Goal: Information Seeking & Learning: Learn about a topic

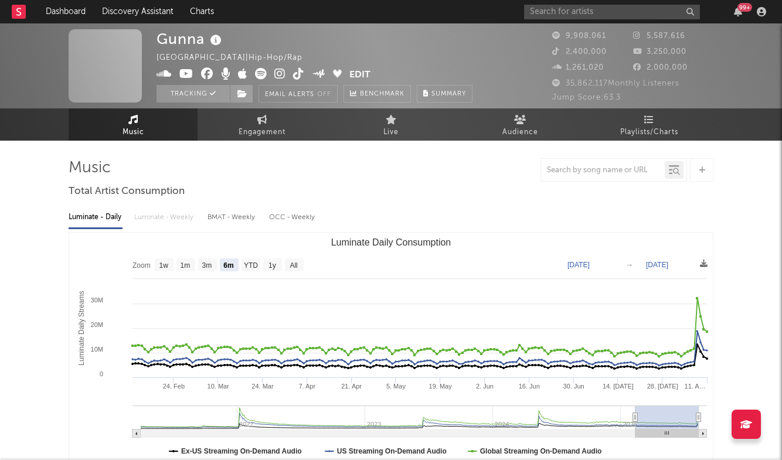
select select "6m"
click at [628, 8] on input "text" at bounding box center [612, 12] width 176 height 15
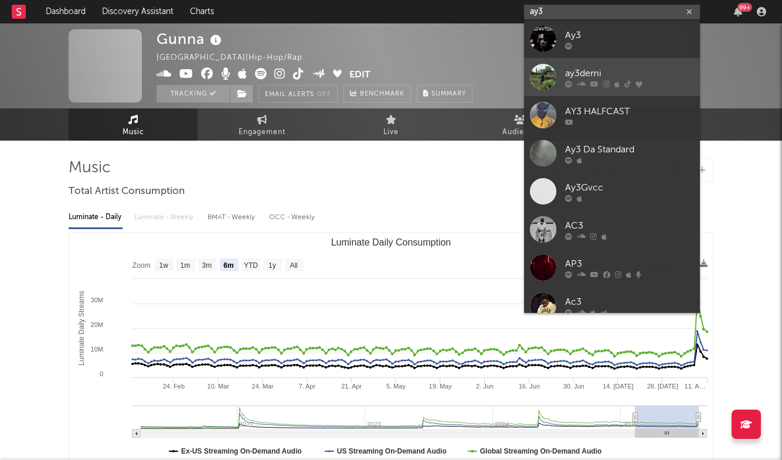
type input "ay3"
click at [636, 73] on div "ay3demi" at bounding box center [629, 73] width 129 height 14
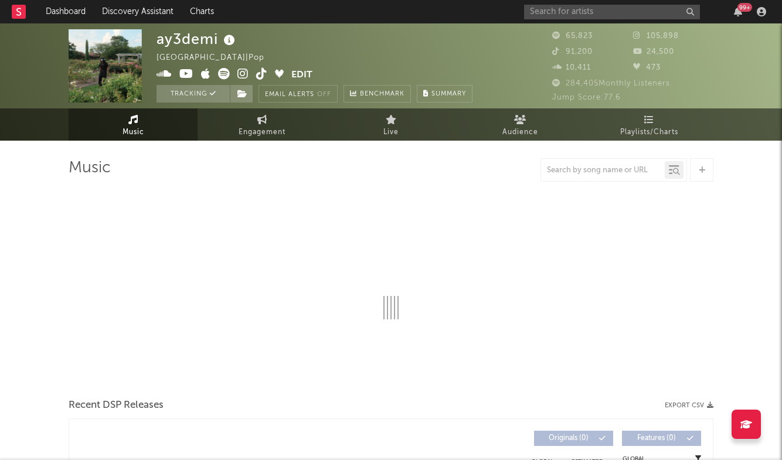
select select "6m"
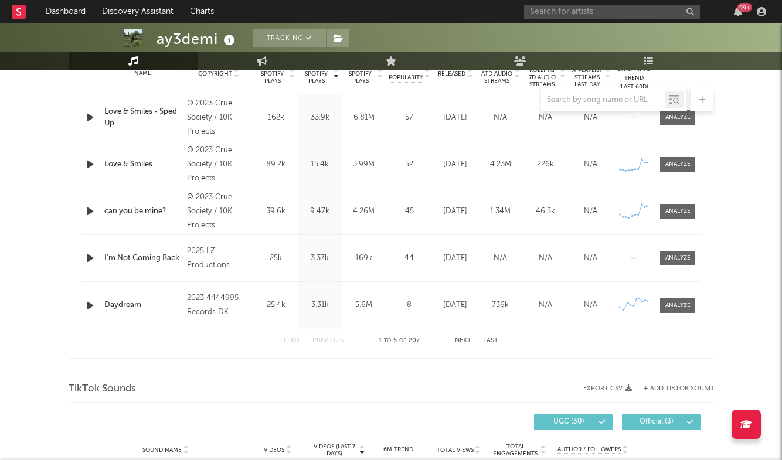
scroll to position [419, 0]
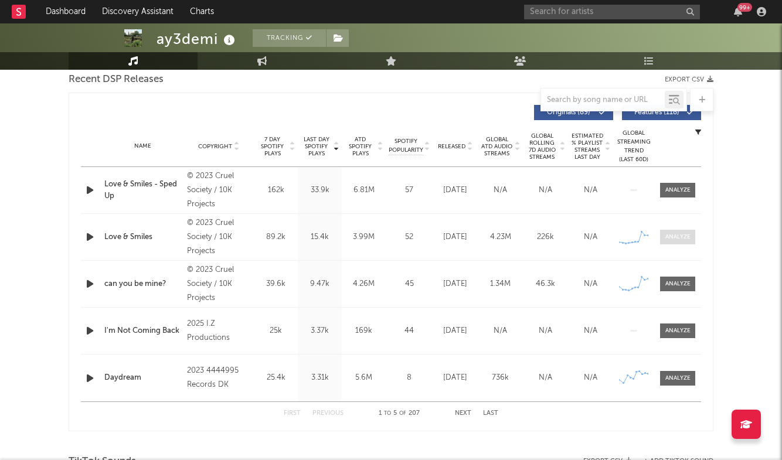
click at [678, 242] on span at bounding box center [677, 237] width 35 height 15
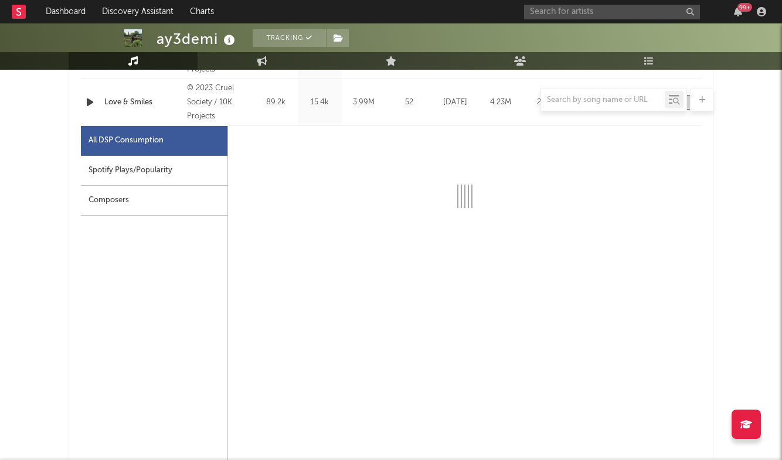
select select "6m"
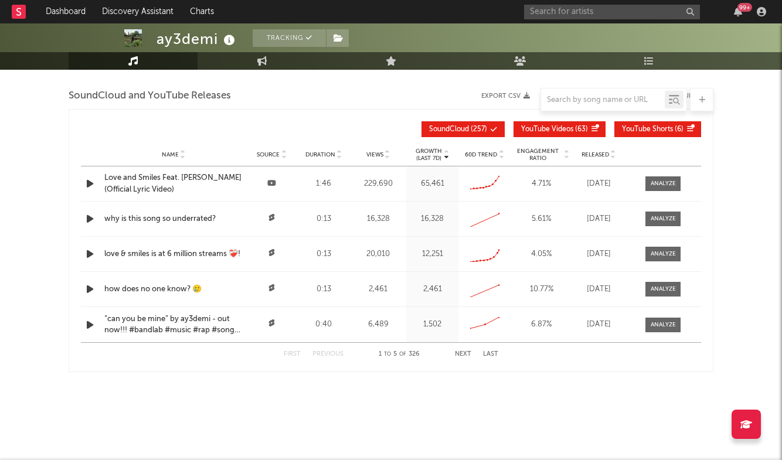
scroll to position [1889, 0]
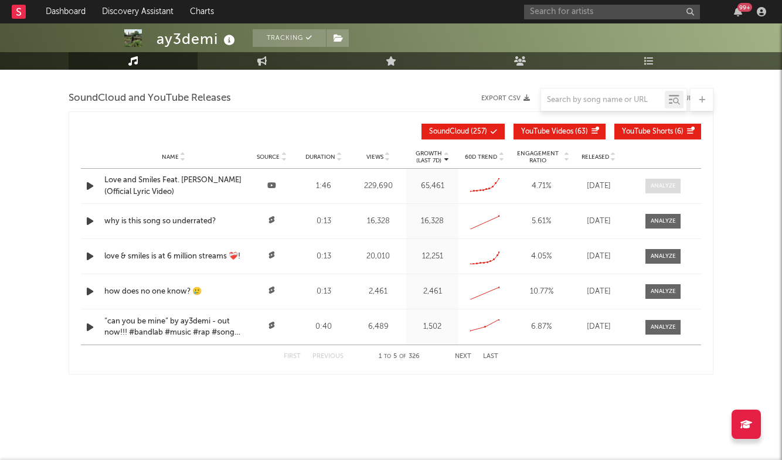
click at [646, 184] on span at bounding box center [662, 186] width 35 height 15
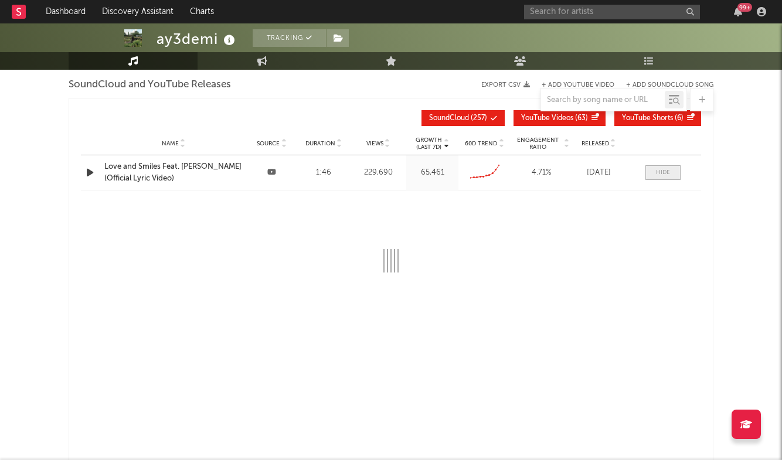
select select "6m"
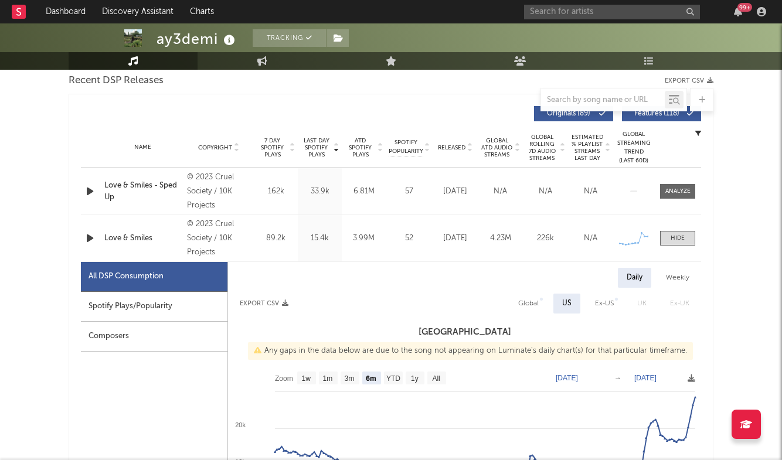
scroll to position [423, 0]
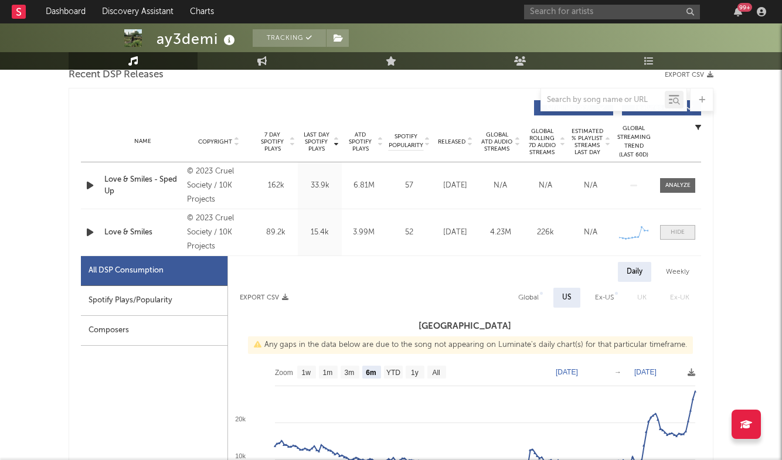
click at [684, 232] on div at bounding box center [678, 232] width 14 height 9
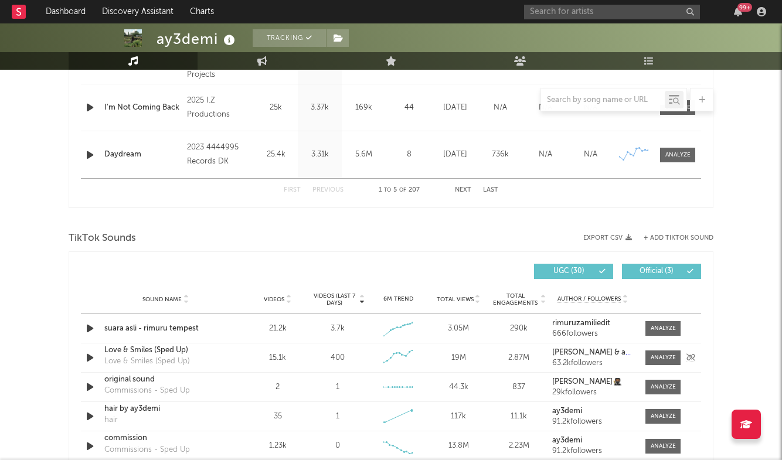
scroll to position [624, 0]
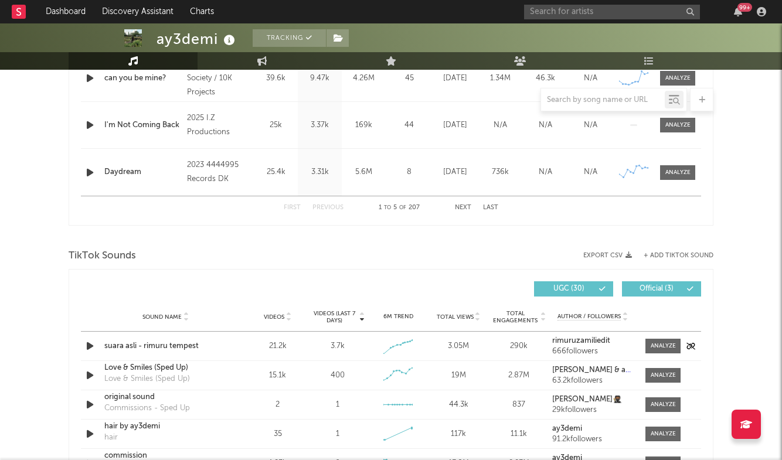
click at [163, 347] on div "suara asli - rimuru tempest" at bounding box center [165, 347] width 123 height 12
click at [612, 22] on div "99 +" at bounding box center [647, 11] width 246 height 23
click at [615, 7] on input "text" at bounding box center [612, 12] width 176 height 15
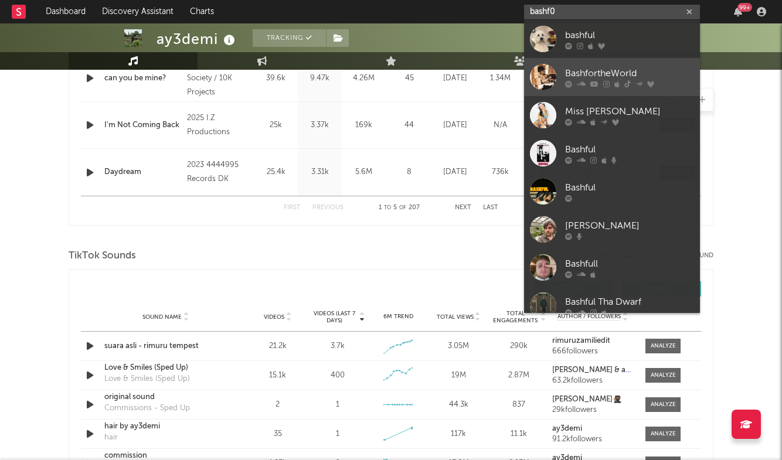
type input "bashf0"
click at [601, 73] on div "BashfortheWorld" at bounding box center [629, 73] width 129 height 14
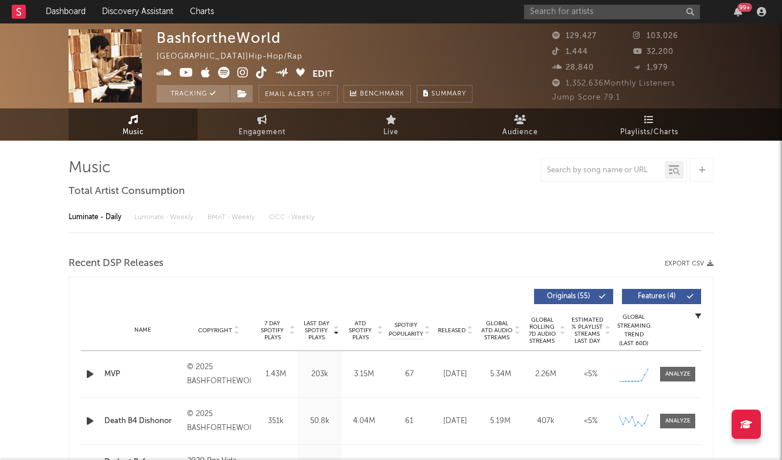
select select "6m"
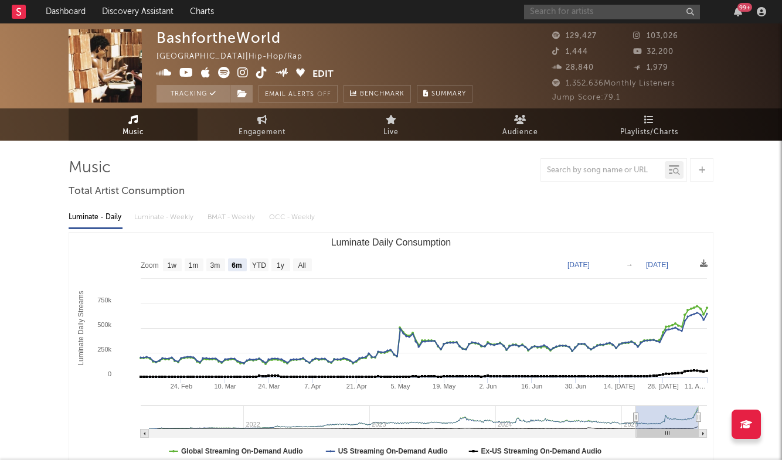
click at [566, 14] on input "text" at bounding box center [612, 12] width 176 height 15
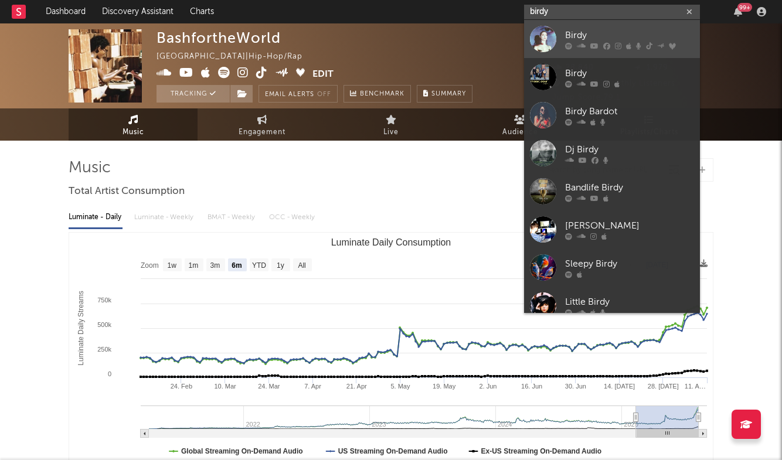
type input "birdy"
click at [630, 28] on link "Birdy" at bounding box center [612, 39] width 176 height 38
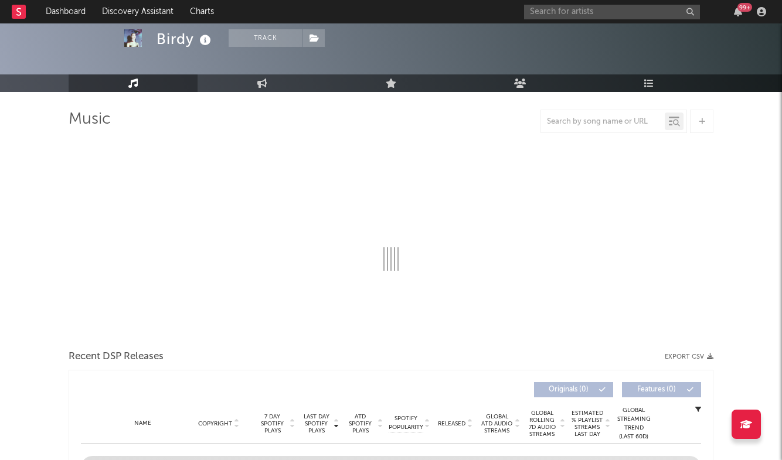
scroll to position [51, 0]
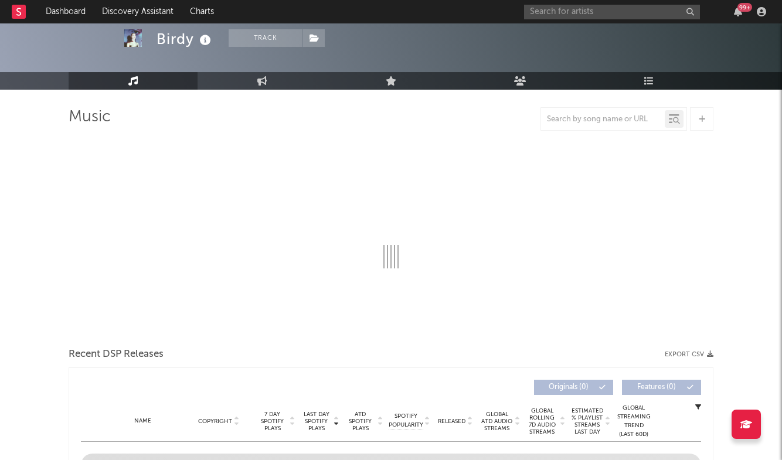
select select "6m"
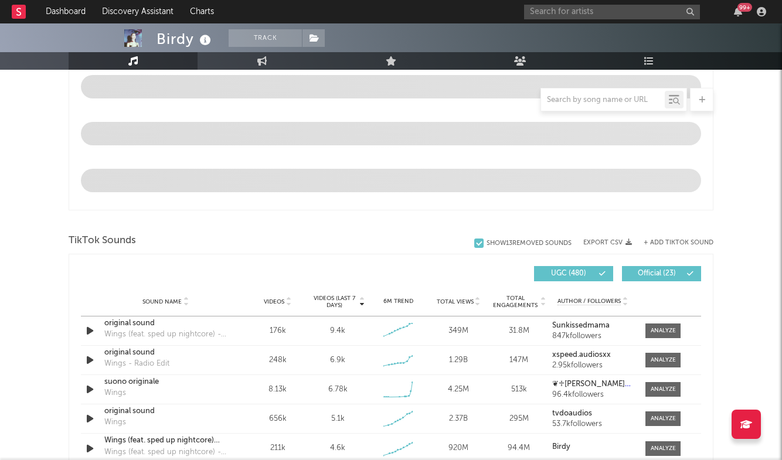
scroll to position [616, 0]
click at [664, 339] on div "Sound Name original sound Wings (feat. sped up nightcore) - Sped Up Version Vid…" at bounding box center [391, 331] width 620 height 29
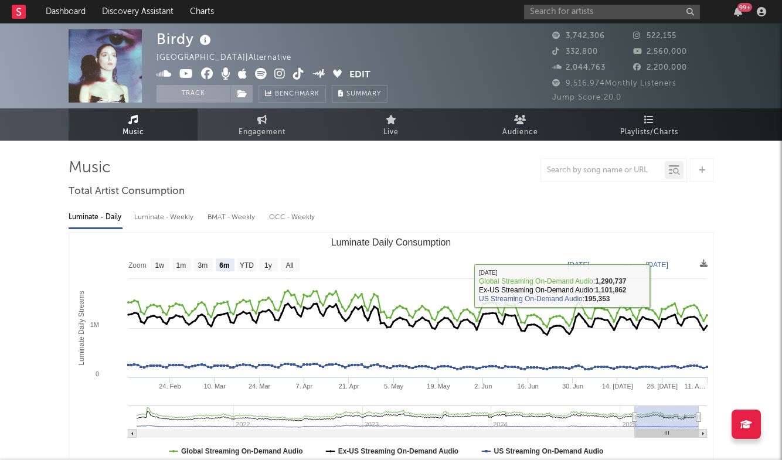
scroll to position [0, 0]
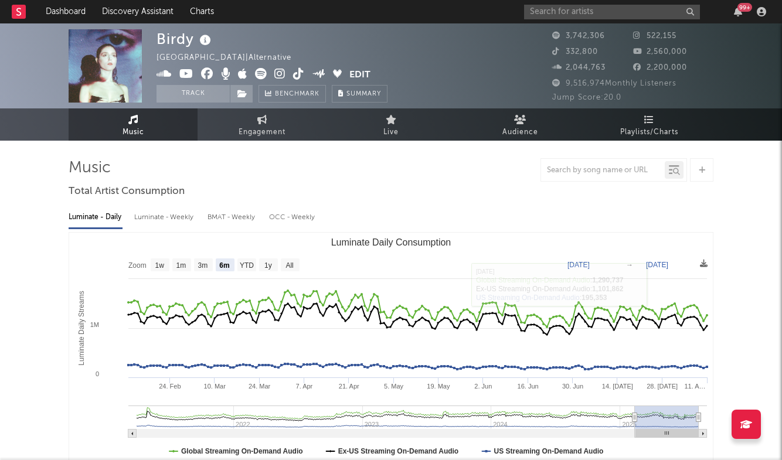
click at [600, 163] on div at bounding box center [603, 170] width 124 height 15
click at [599, 172] on input "text" at bounding box center [603, 170] width 124 height 9
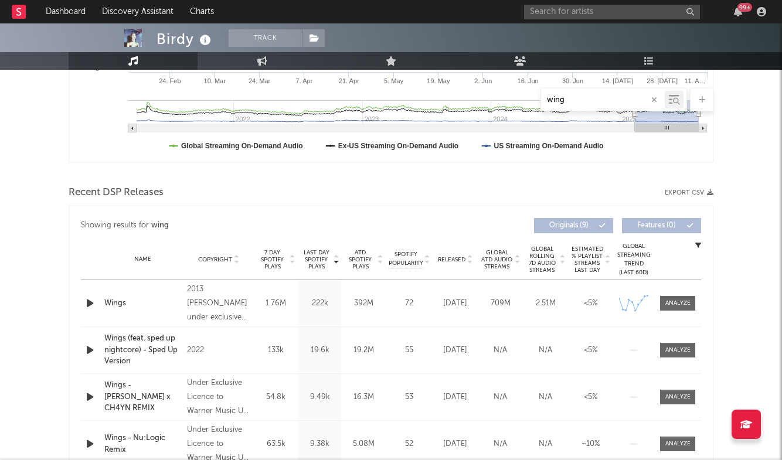
scroll to position [314, 0]
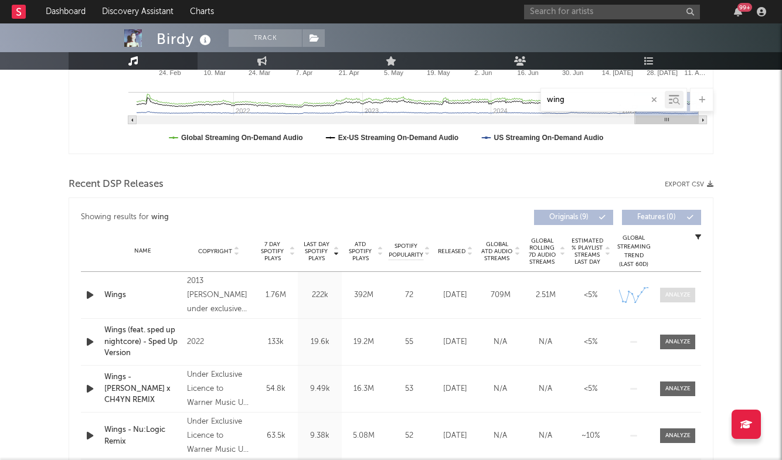
type input "wing"
click at [678, 294] on div at bounding box center [677, 295] width 25 height 9
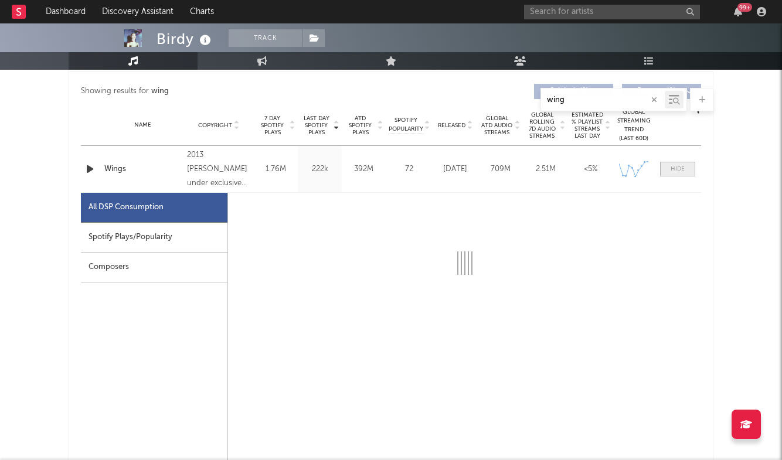
scroll to position [464, 0]
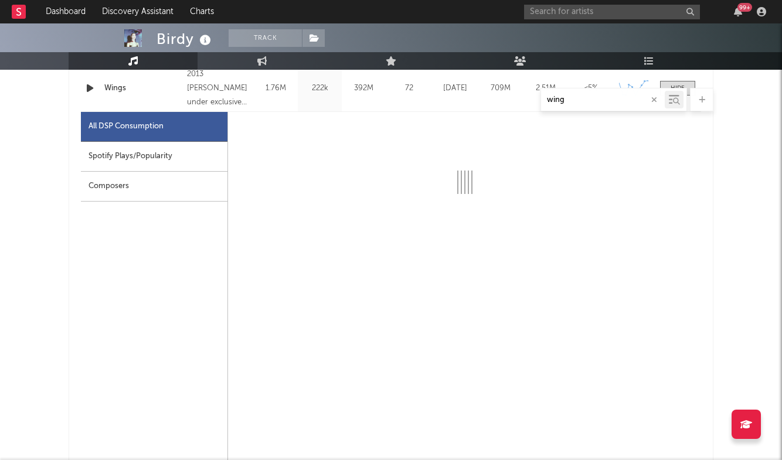
select select "6m"
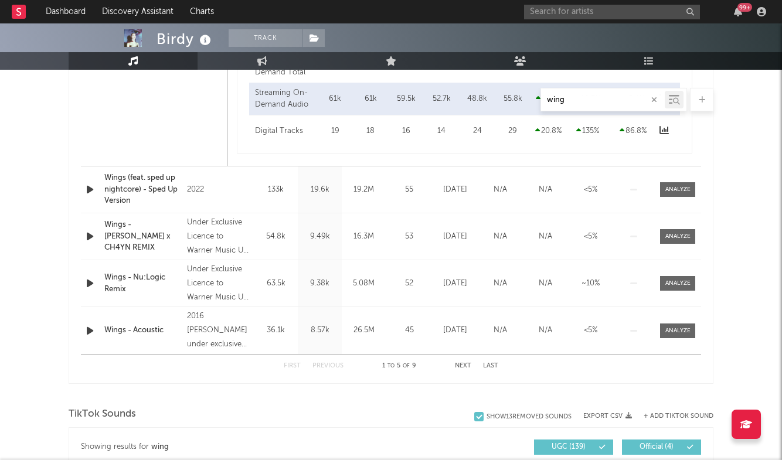
scroll to position [890, 0]
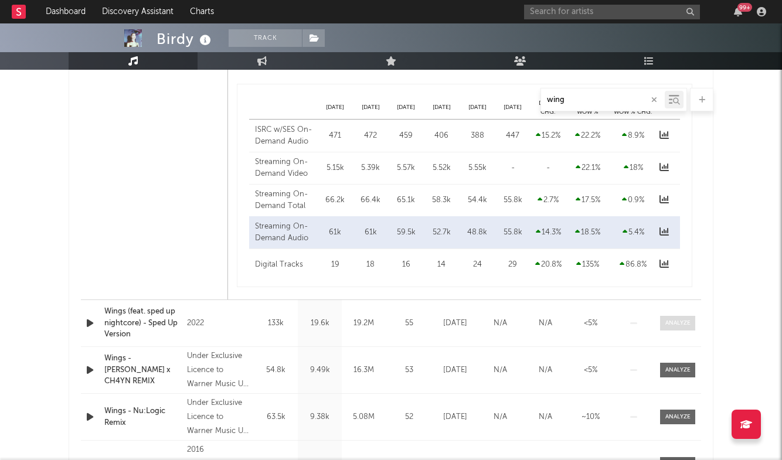
click at [688, 324] on div at bounding box center [677, 323] width 25 height 9
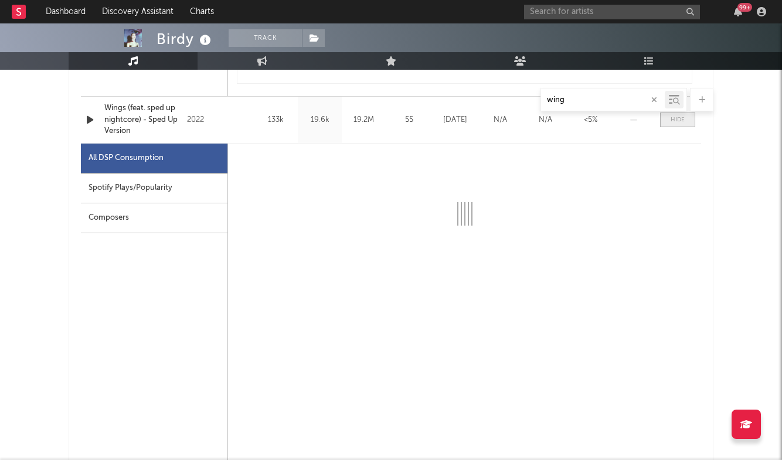
scroll to position [1103, 0]
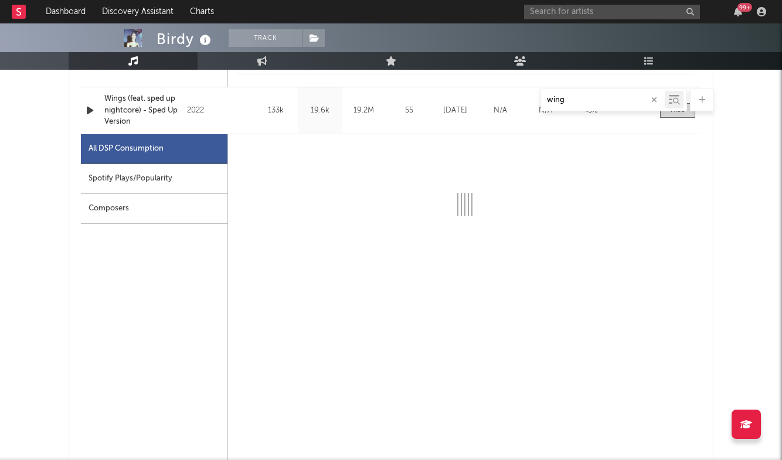
select select "6m"
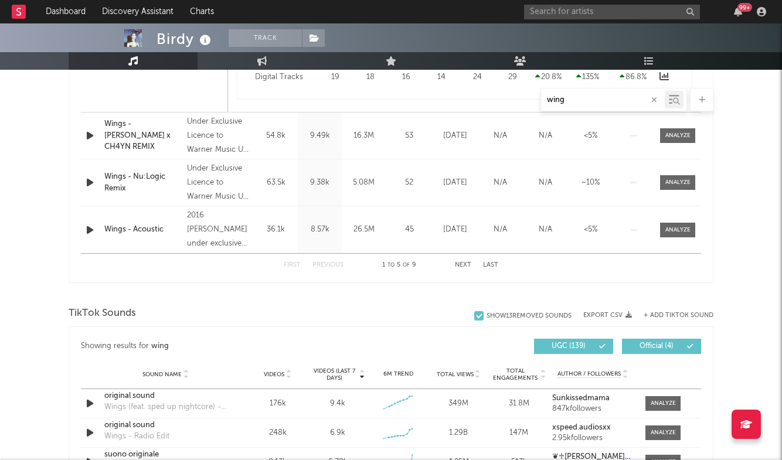
scroll to position [1787, 0]
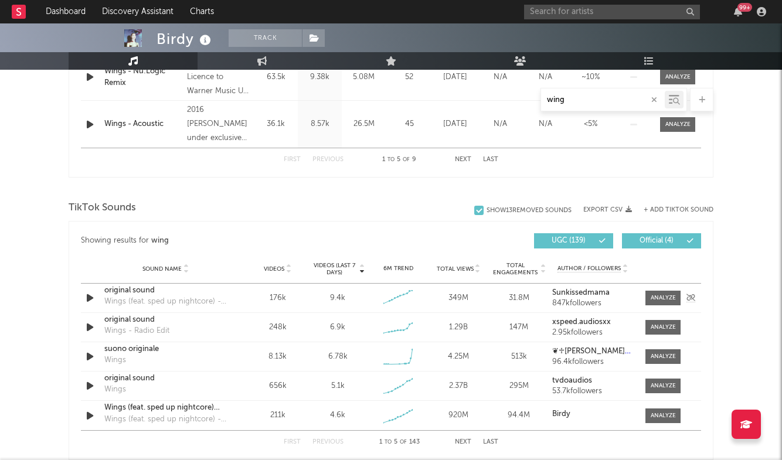
click at [124, 289] on div "original sound" at bounding box center [165, 291] width 123 height 12
click at [601, 16] on input "text" at bounding box center [612, 12] width 176 height 15
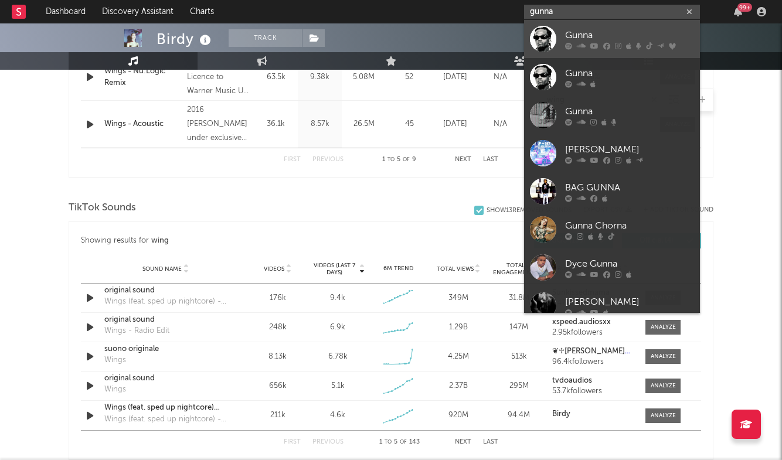
type input "gunna"
click at [606, 39] on div "Gunna" at bounding box center [629, 35] width 129 height 14
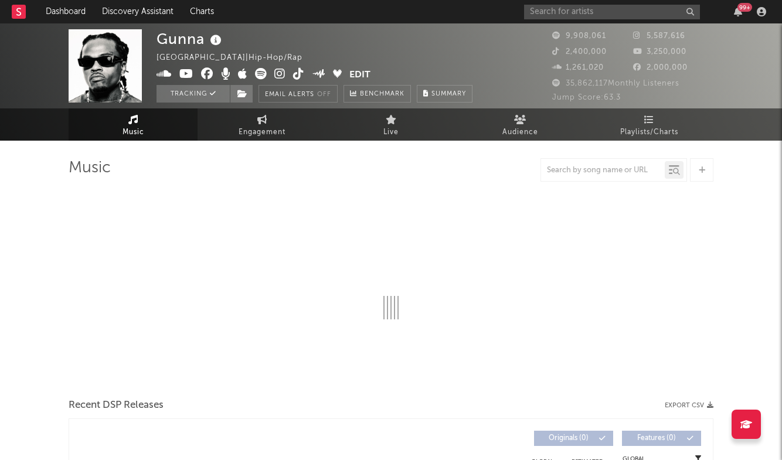
select select "6m"
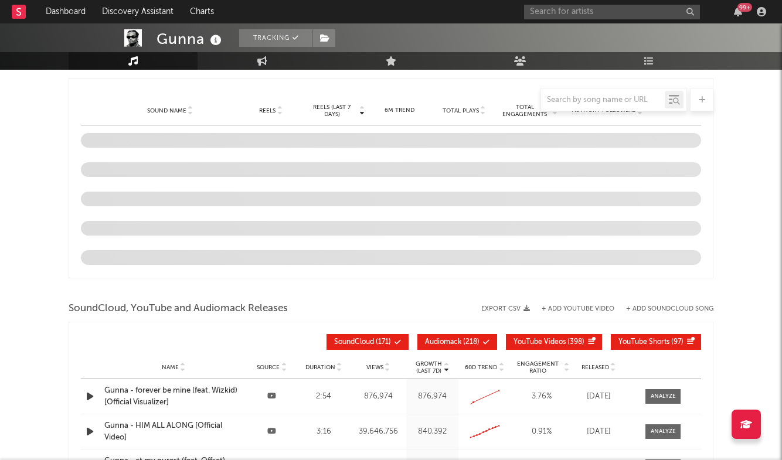
scroll to position [745, 0]
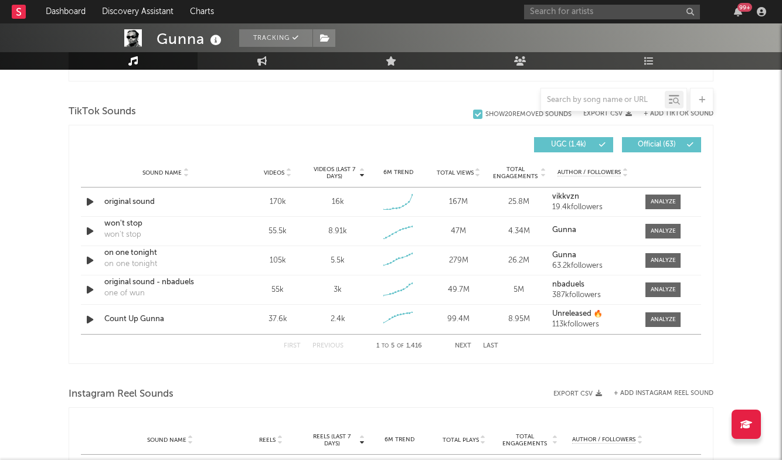
click at [489, 348] on button "Last" at bounding box center [490, 346] width 15 height 6
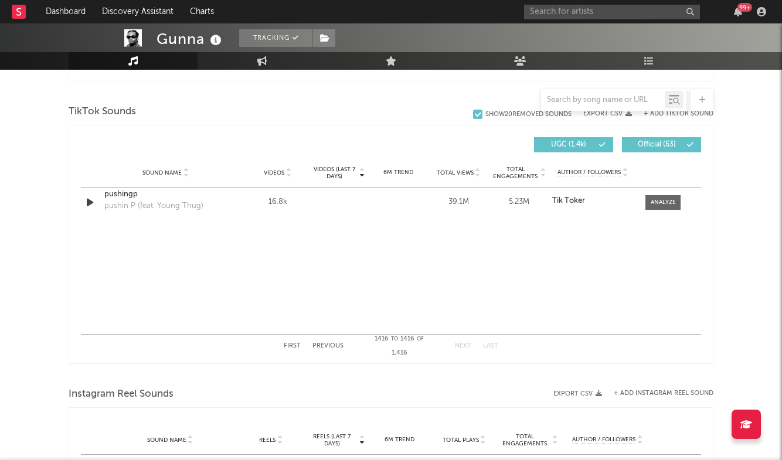
click at [335, 342] on div "Videos (last 7 days) Sound Name Videos Videos (last 7 days) Total Views Total E…" at bounding box center [391, 244] width 620 height 226
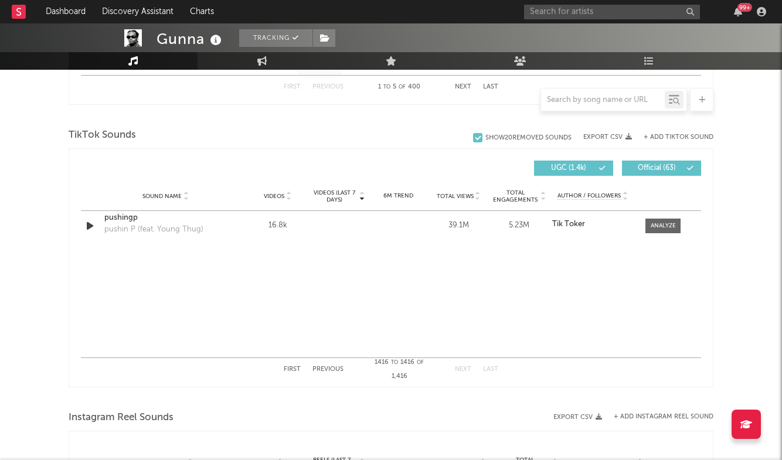
click at [332, 346] on div "Sound Name pushingp pushin P (feat. Young Thug) Videos 16.8k Videos (last 7 day…" at bounding box center [391, 284] width 620 height 147
click at [333, 366] on button "Previous" at bounding box center [327, 369] width 31 height 6
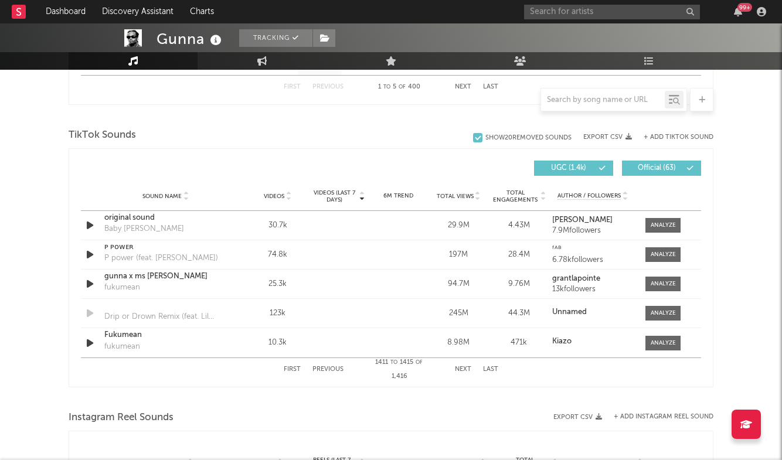
click at [333, 366] on button "Previous" at bounding box center [327, 369] width 31 height 6
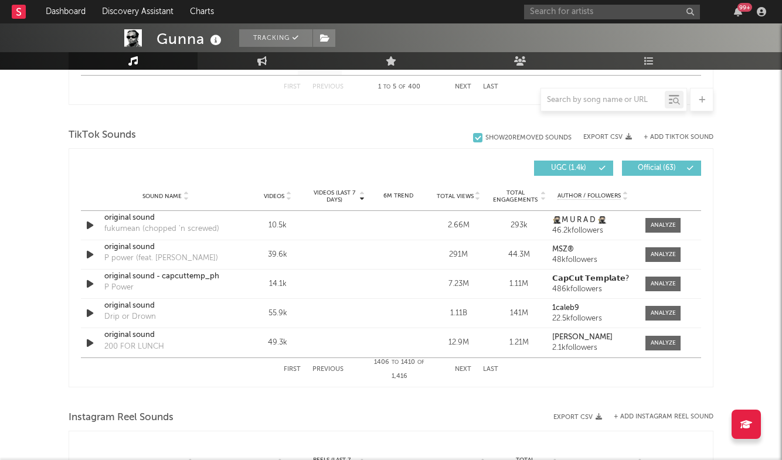
click at [333, 366] on button "Previous" at bounding box center [327, 369] width 31 height 6
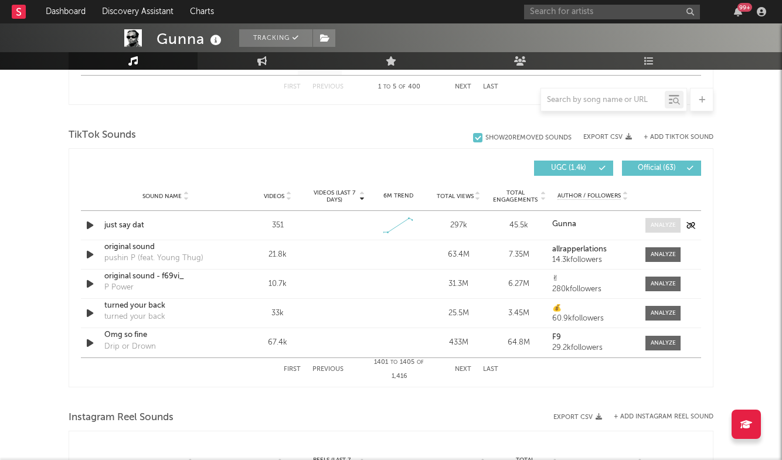
click at [654, 221] on div at bounding box center [663, 225] width 25 height 9
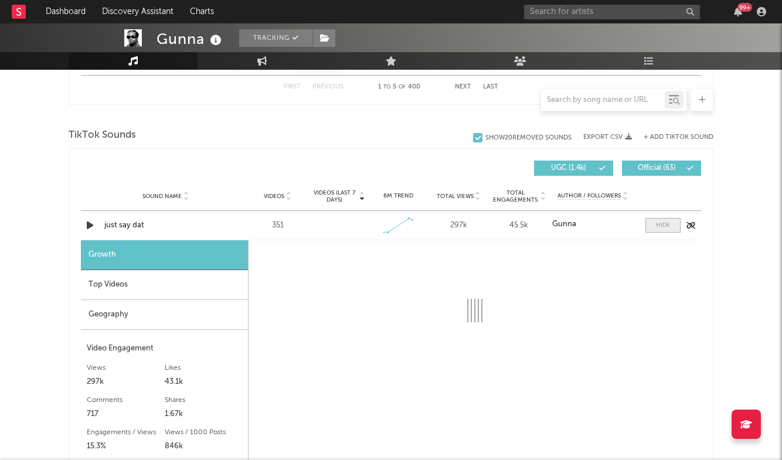
select select "1w"
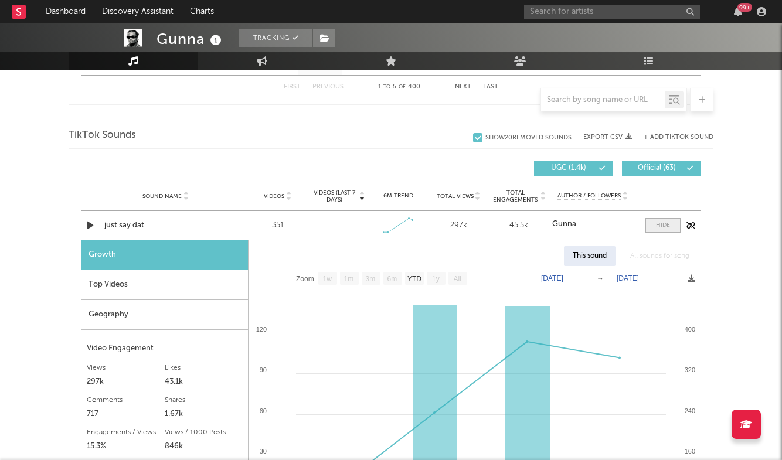
click at [659, 225] on div at bounding box center [663, 225] width 14 height 9
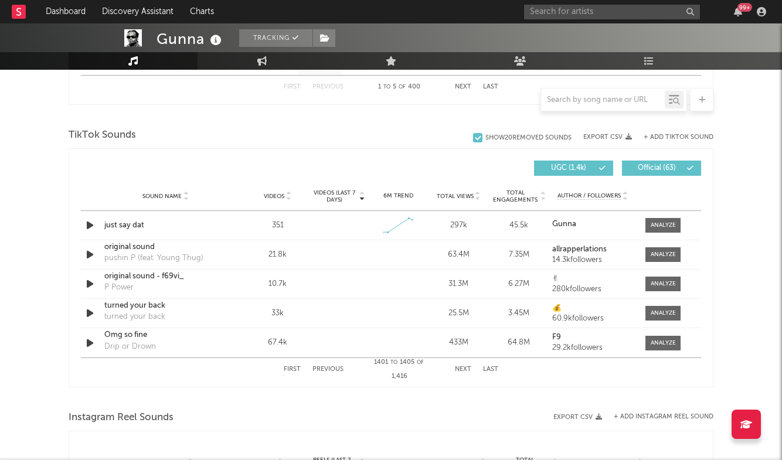
click at [331, 368] on button "Previous" at bounding box center [327, 369] width 31 height 6
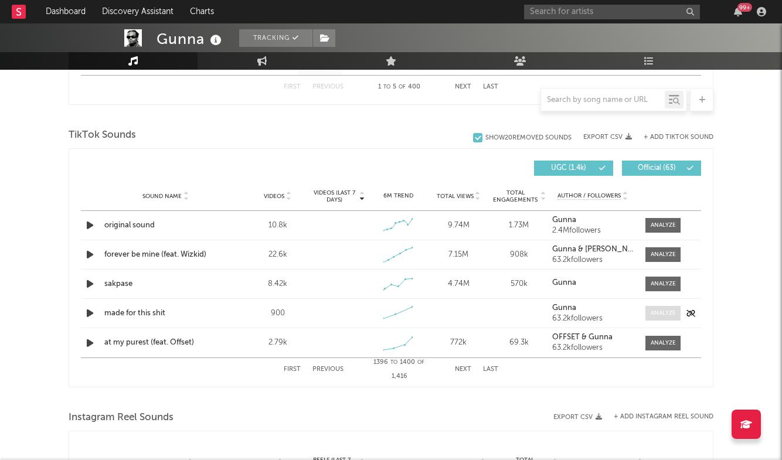
click at [664, 315] on div at bounding box center [663, 313] width 25 height 9
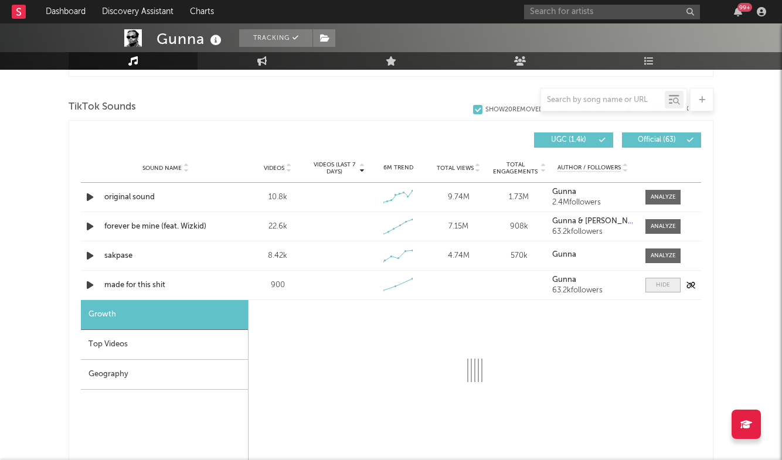
select select "1w"
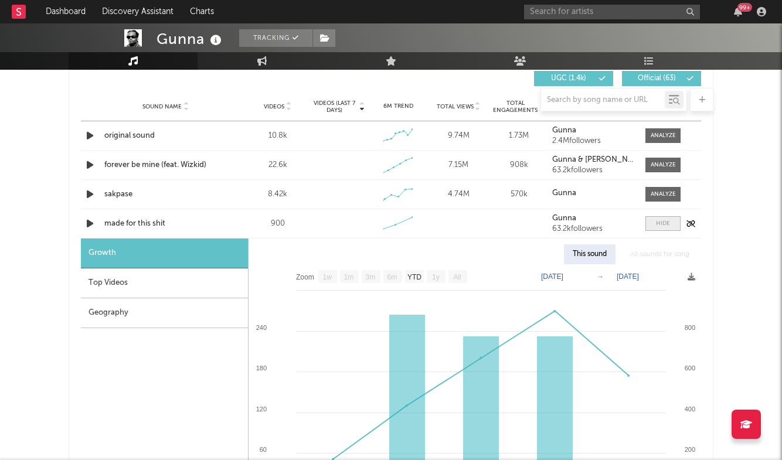
scroll to position [857, 0]
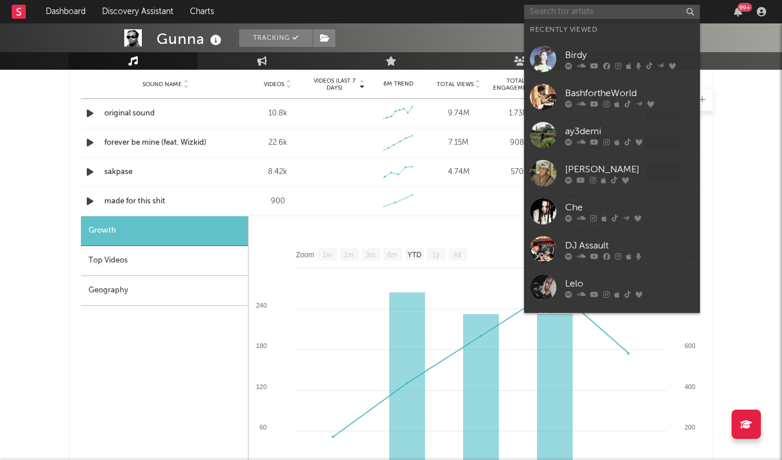
click at [559, 13] on input "text" at bounding box center [612, 12] width 176 height 15
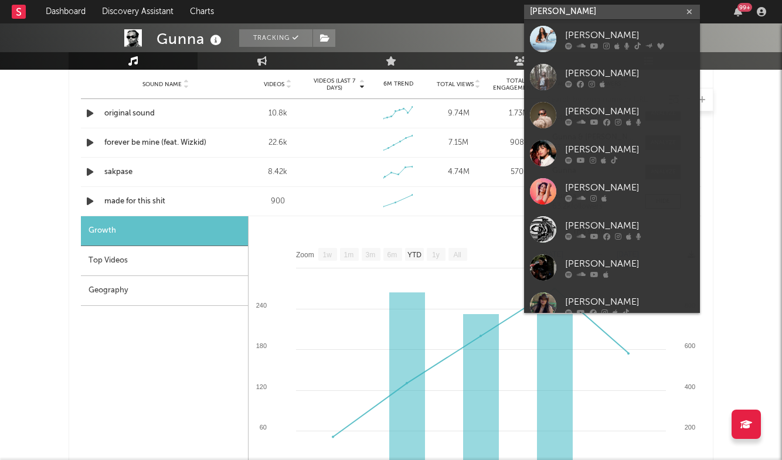
type input "[PERSON_NAME]"
click at [609, 77] on div "[PERSON_NAME]" at bounding box center [629, 73] width 129 height 14
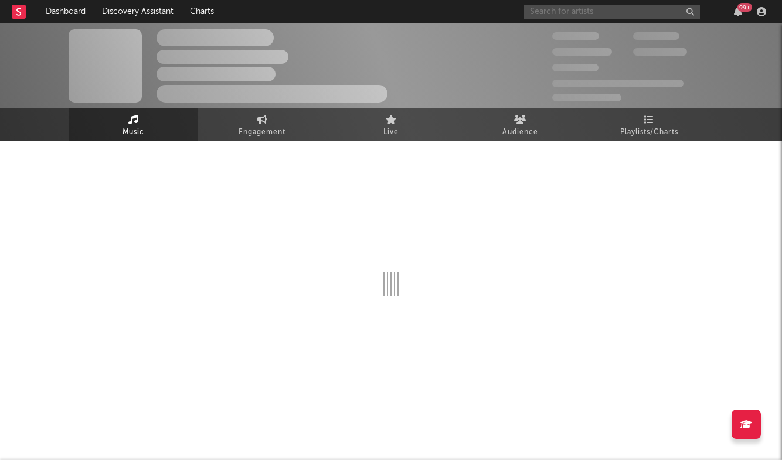
click at [583, 12] on input "text" at bounding box center [612, 12] width 176 height 15
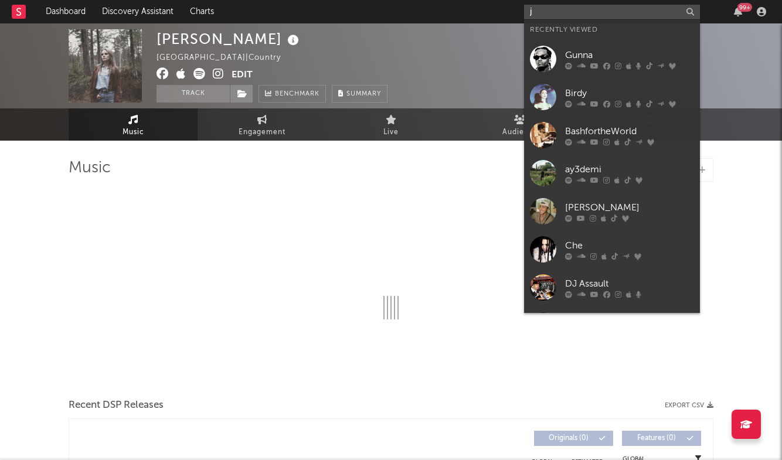
type input "ja"
select select "6m"
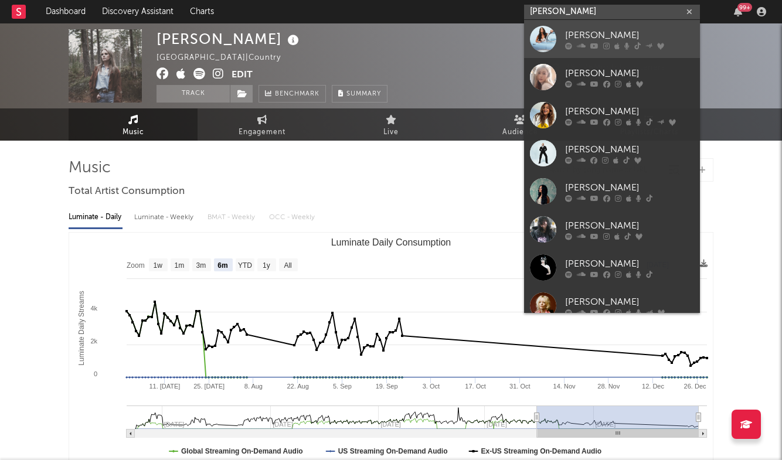
type input "[PERSON_NAME]"
click at [589, 29] on div "[PERSON_NAME]" at bounding box center [629, 35] width 129 height 14
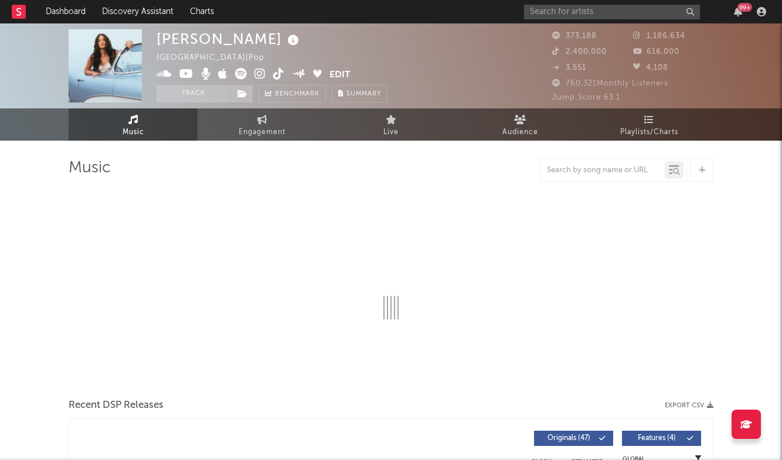
select select "6m"
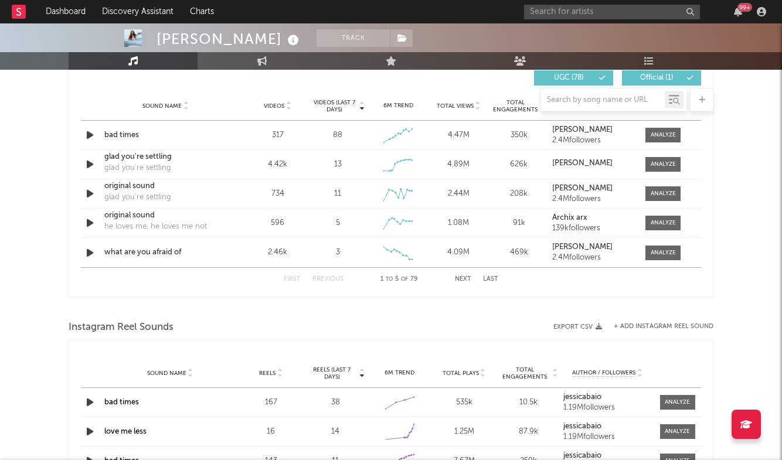
scroll to position [832, 0]
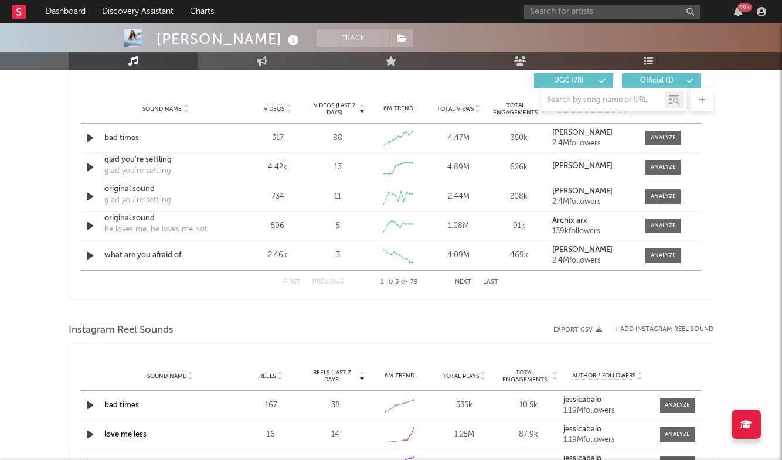
click at [486, 281] on button "Last" at bounding box center [490, 282] width 15 height 6
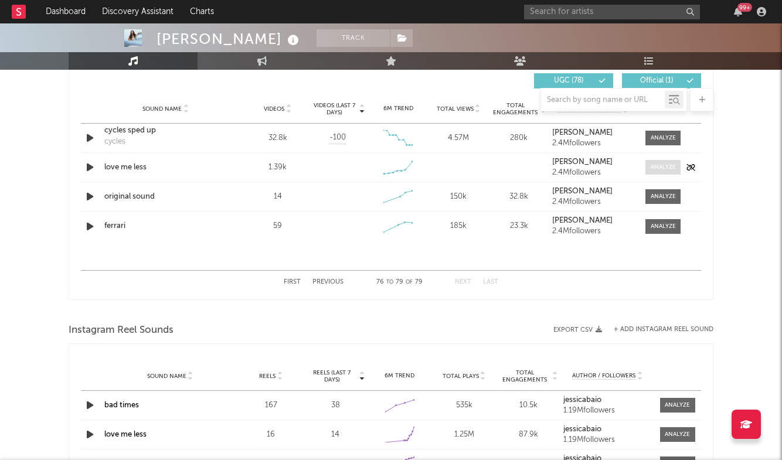
click at [671, 172] on span at bounding box center [662, 167] width 35 height 15
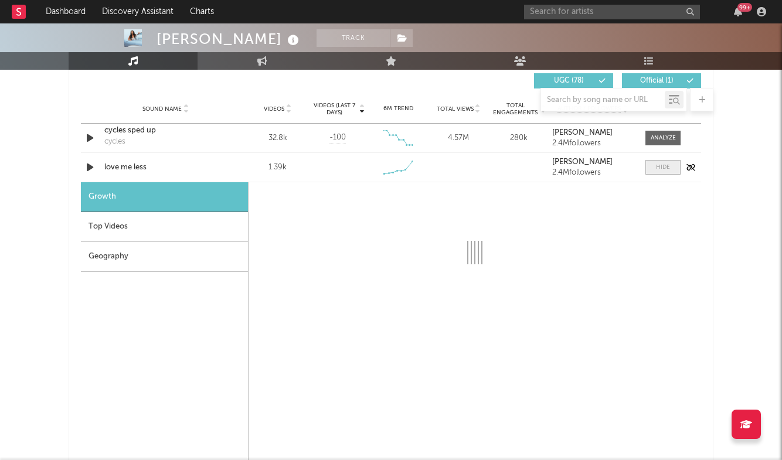
select select "1w"
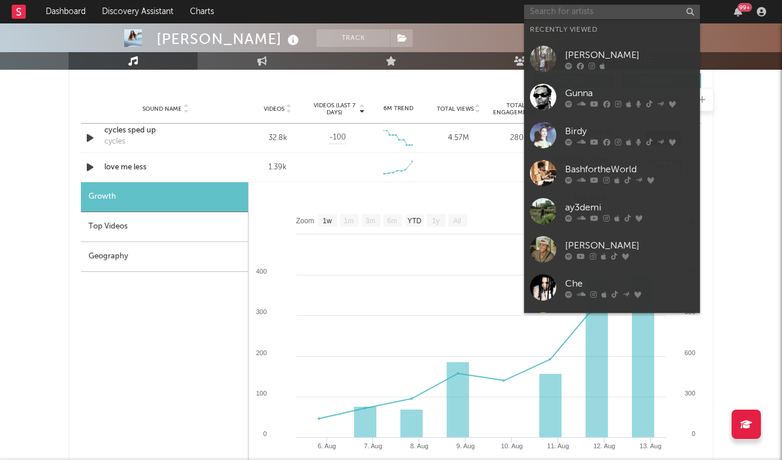
click at [593, 11] on input "text" at bounding box center [612, 12] width 176 height 15
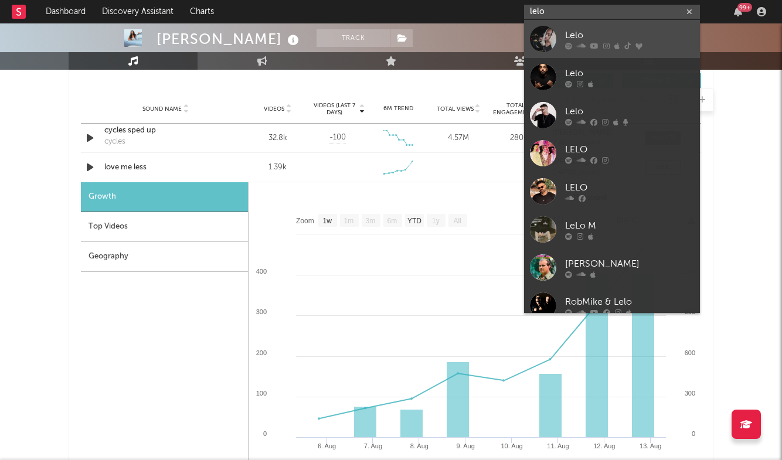
type input "lelo"
click at [591, 30] on div "Lelo" at bounding box center [629, 35] width 129 height 14
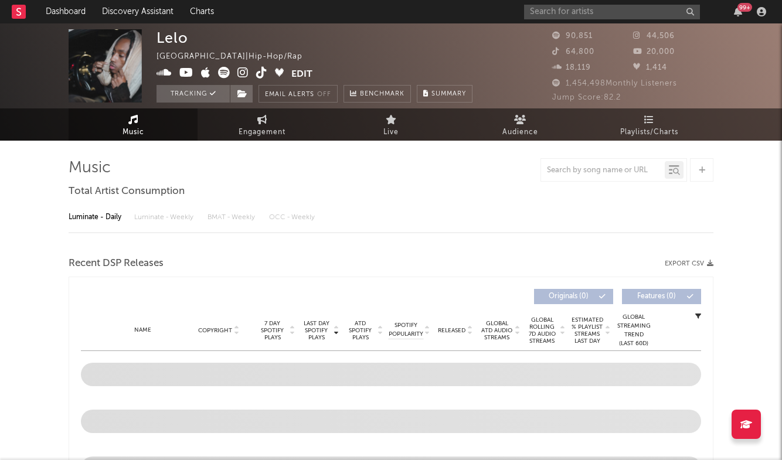
select select "6m"
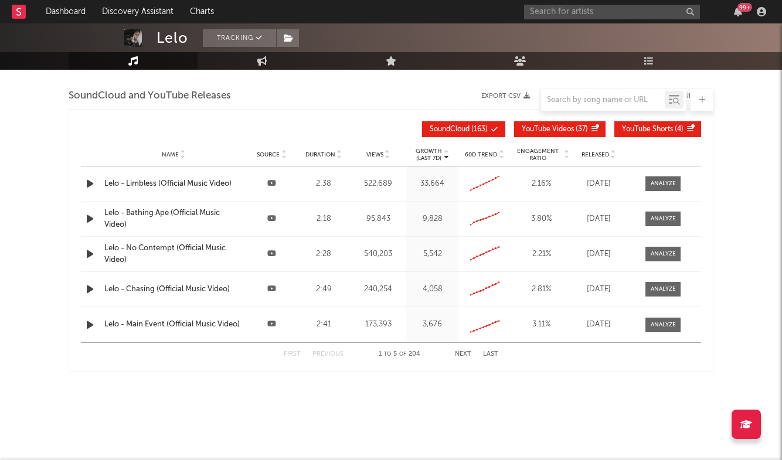
scroll to position [1334, 0]
click at [657, 181] on div at bounding box center [663, 183] width 25 height 9
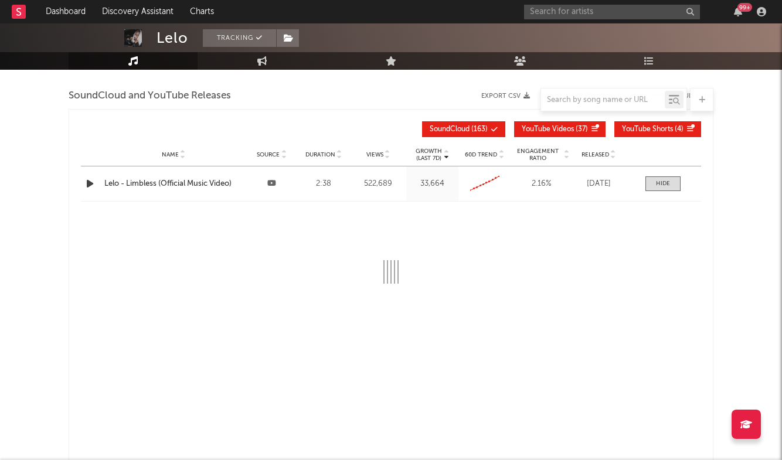
select select "All"
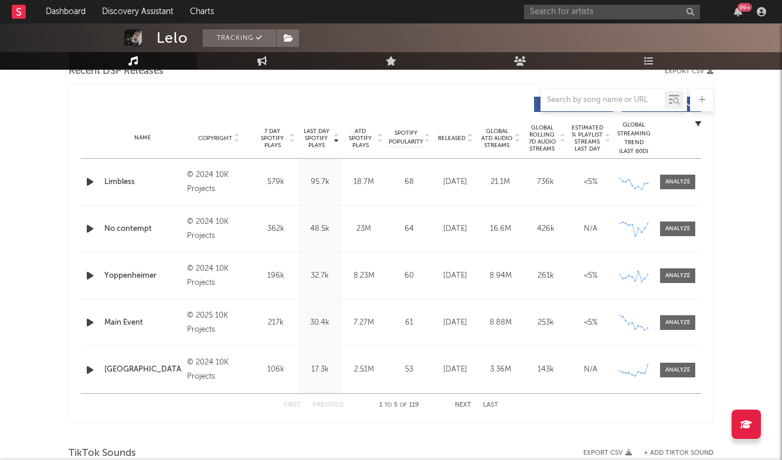
scroll to position [425, 0]
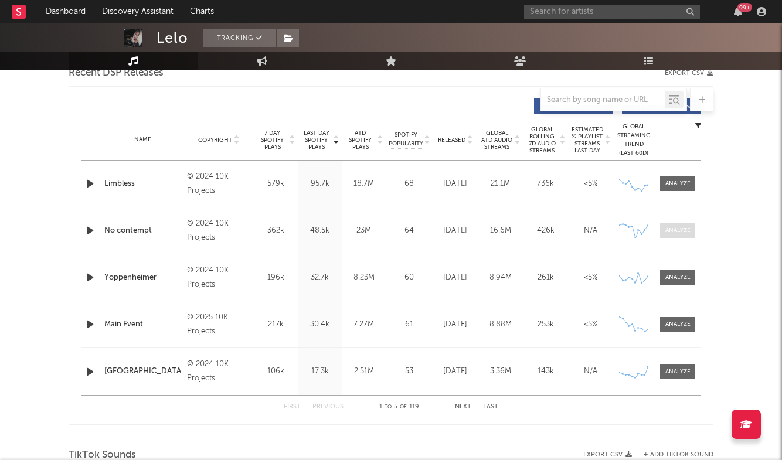
click at [681, 232] on div at bounding box center [677, 230] width 25 height 9
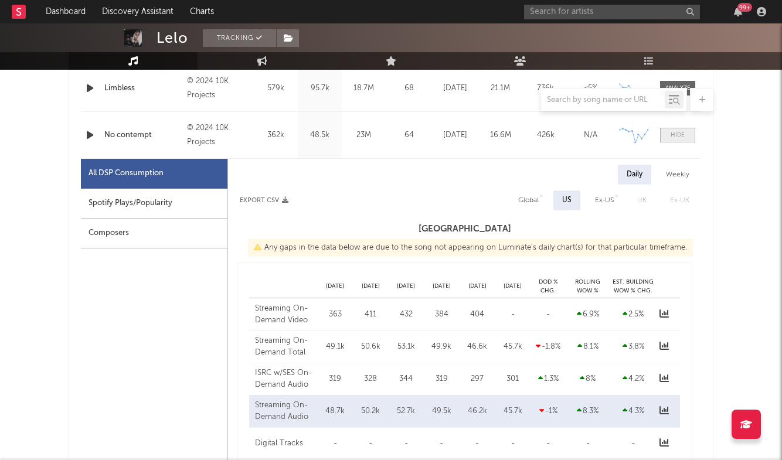
scroll to position [557, 0]
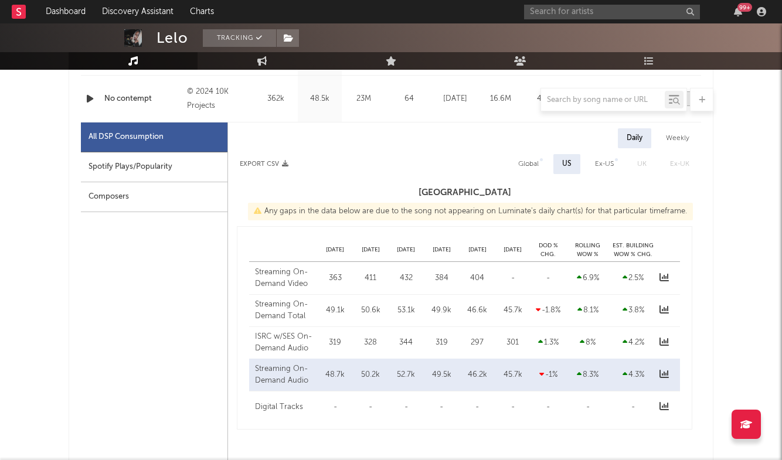
select select "6m"
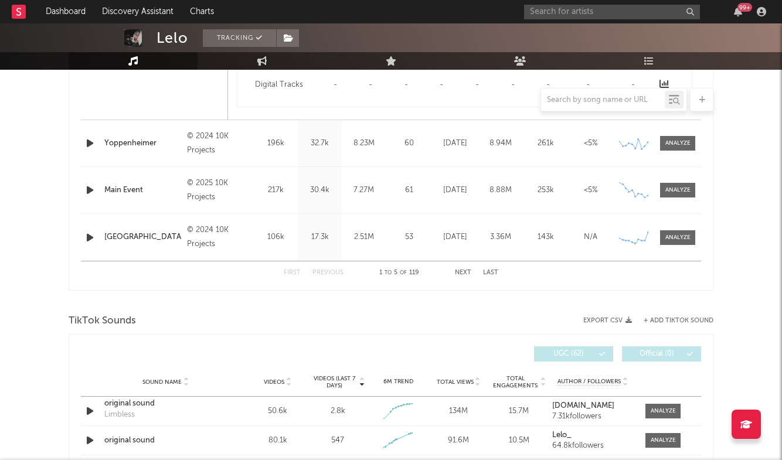
scroll to position [1223, 0]
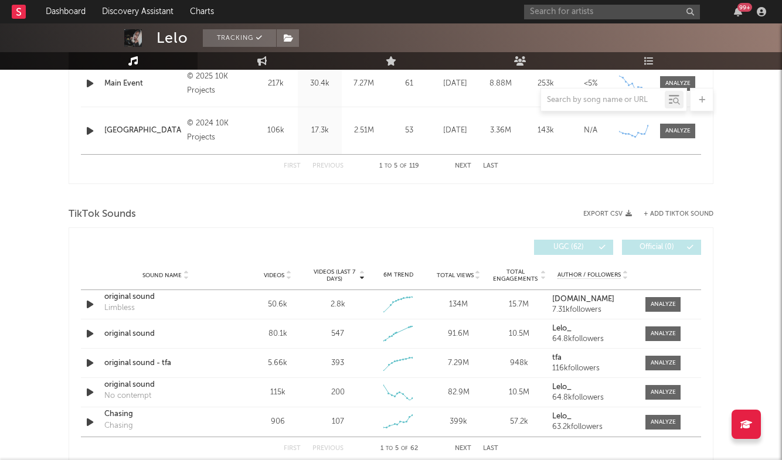
click at [675, 213] on button "+ Add TikTok Sound" at bounding box center [679, 214] width 70 height 6
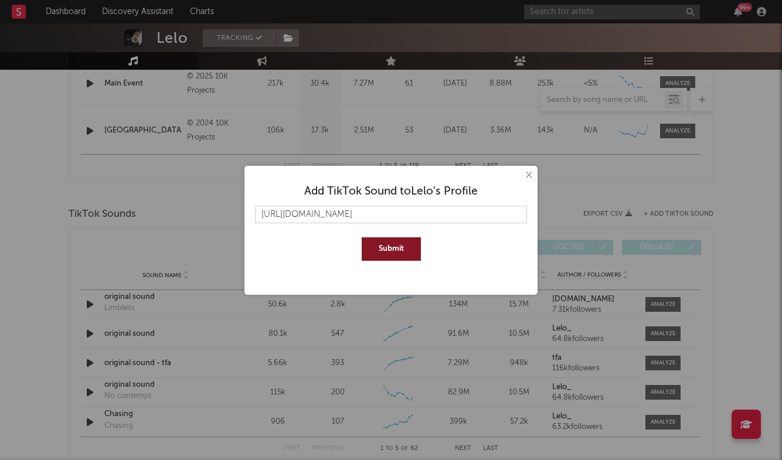
type input "[URL][DOMAIN_NAME]"
click at [400, 237] on button "Submit" at bounding box center [391, 248] width 59 height 23
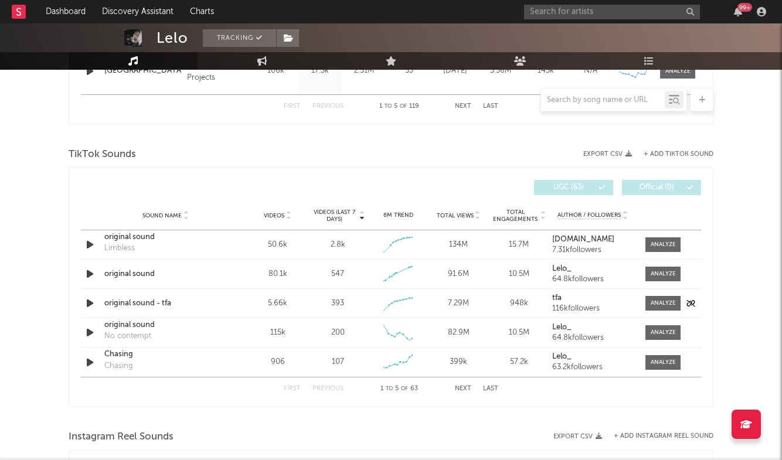
scroll to position [1284, 0]
click at [467, 388] on button "Next" at bounding box center [463, 388] width 16 height 6
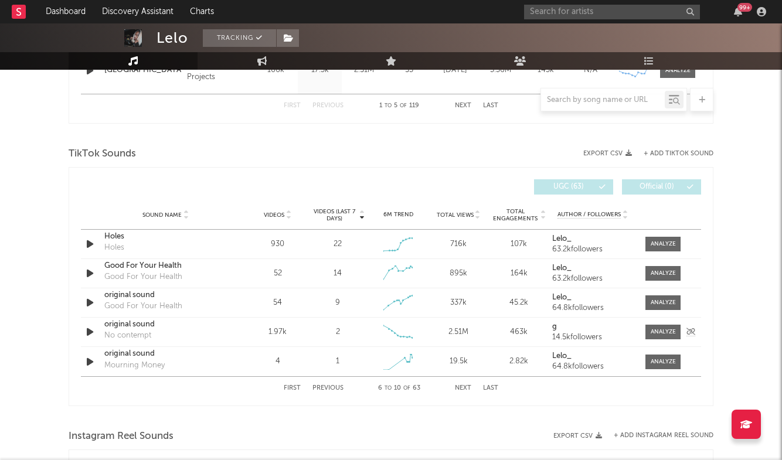
click at [130, 325] on div "original sound" at bounding box center [165, 325] width 123 height 12
click at [329, 386] on button "Previous" at bounding box center [327, 388] width 31 height 6
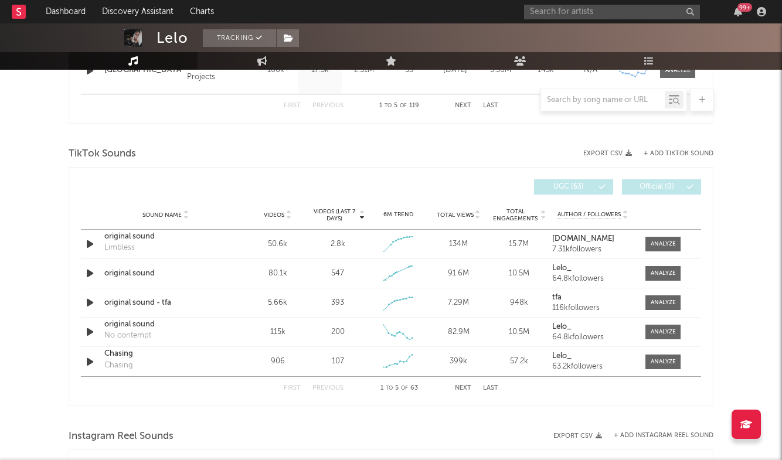
click at [492, 387] on button "Last" at bounding box center [490, 388] width 15 height 6
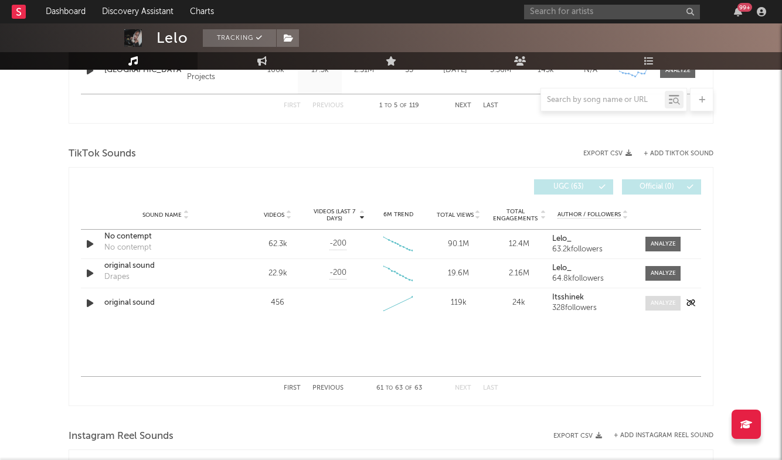
click at [668, 302] on div at bounding box center [663, 303] width 25 height 9
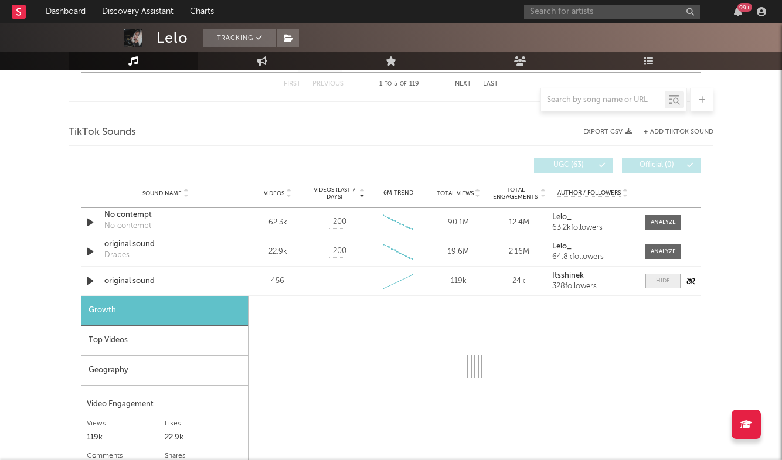
scroll to position [1369, 0]
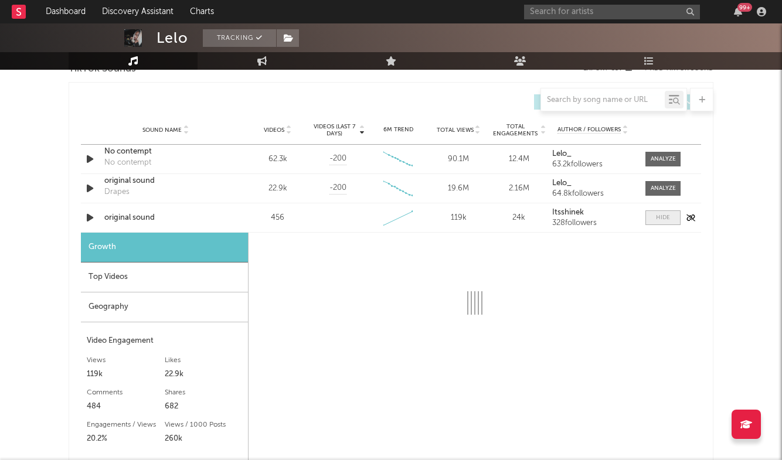
select select "1w"
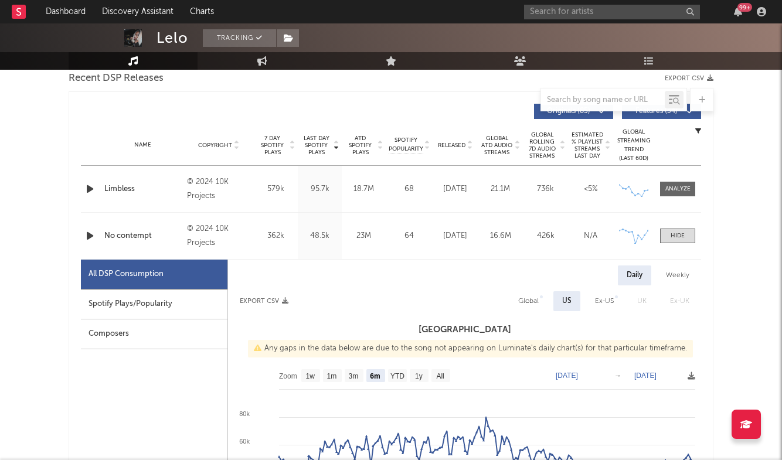
scroll to position [393, 0]
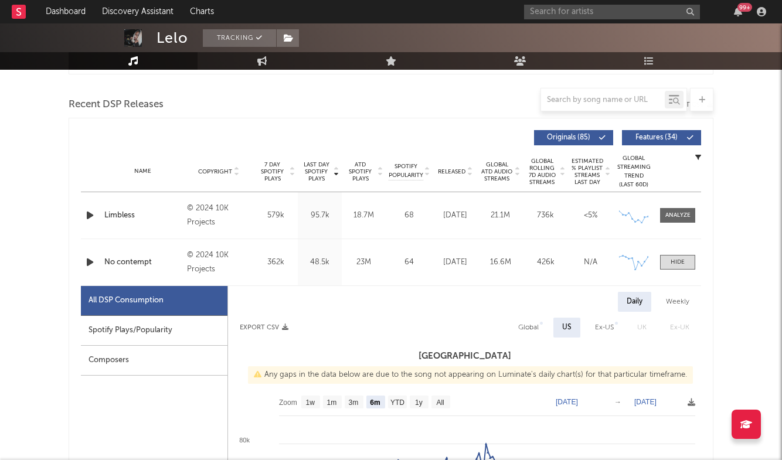
click at [674, 270] on div "Name No contempt Copyright © 2024 10K Projects Label 10K Projects Album Names N…" at bounding box center [391, 262] width 620 height 46
click at [676, 261] on div at bounding box center [678, 262] width 14 height 9
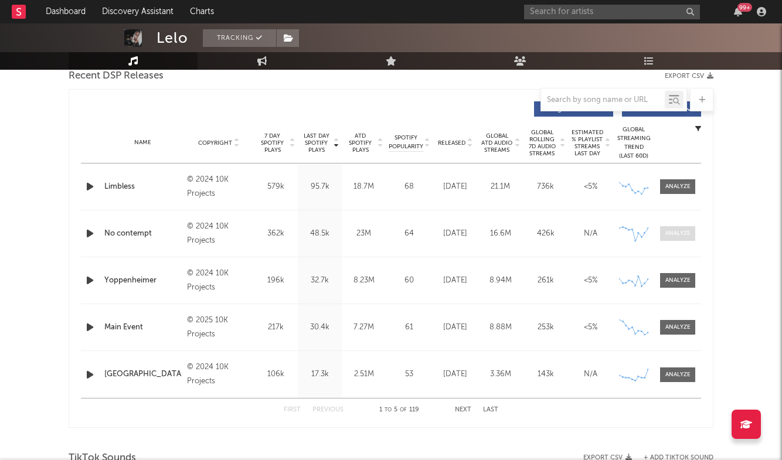
scroll to position [423, 0]
click at [678, 227] on span at bounding box center [677, 233] width 35 height 15
select select "6m"
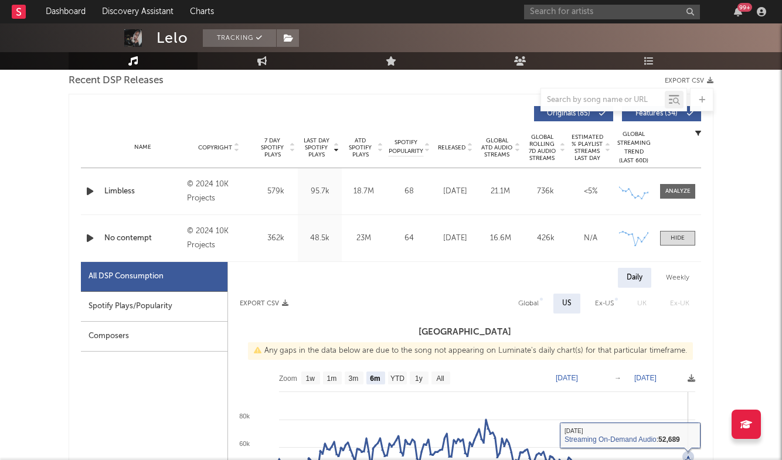
scroll to position [413, 0]
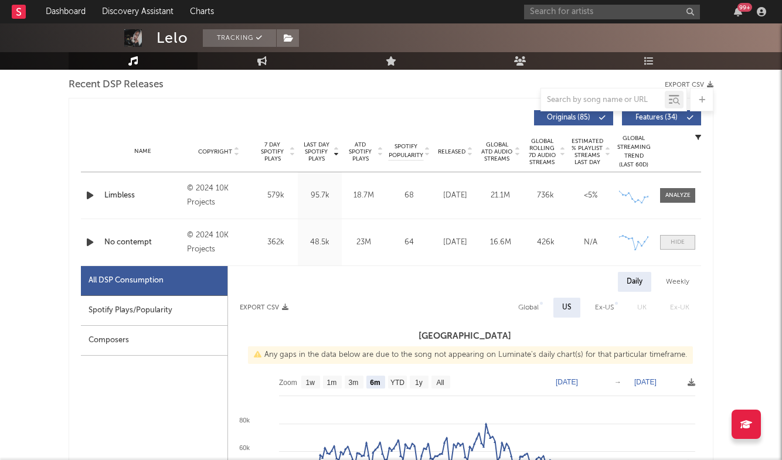
click at [675, 239] on div at bounding box center [678, 242] width 14 height 9
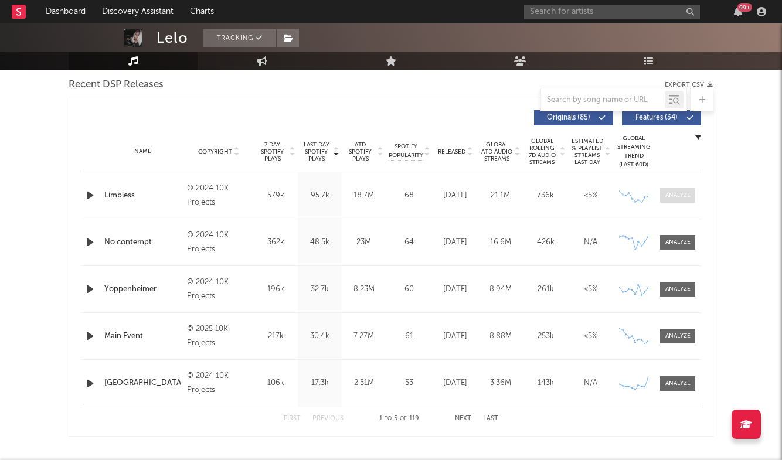
click at [676, 191] on span at bounding box center [677, 195] width 35 height 15
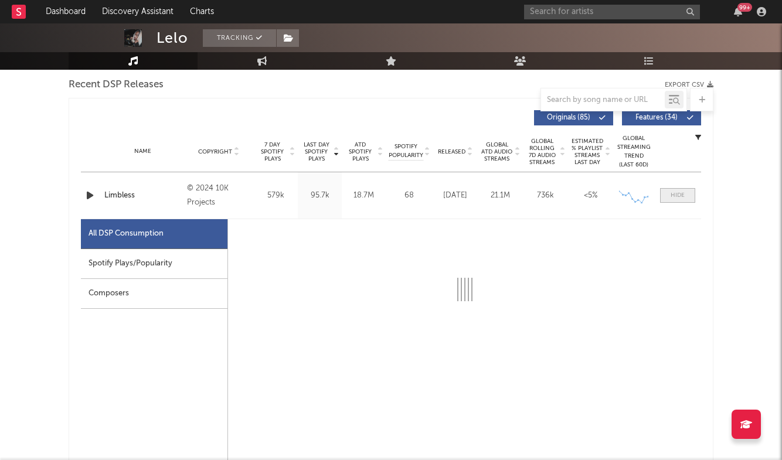
select select "6m"
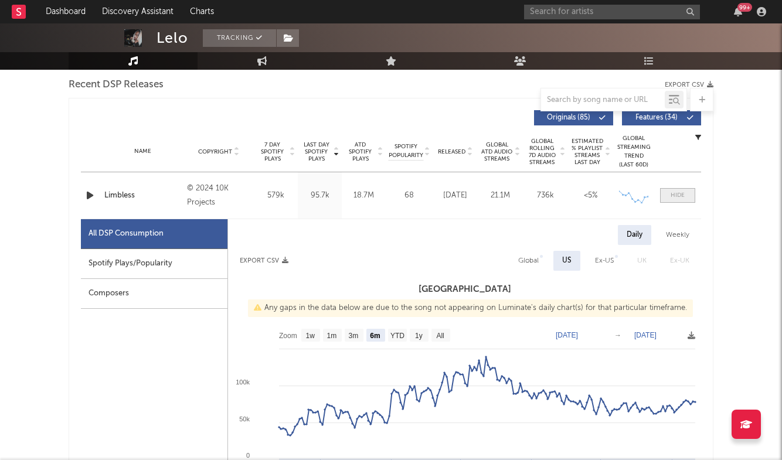
click at [676, 191] on div at bounding box center [678, 195] width 14 height 9
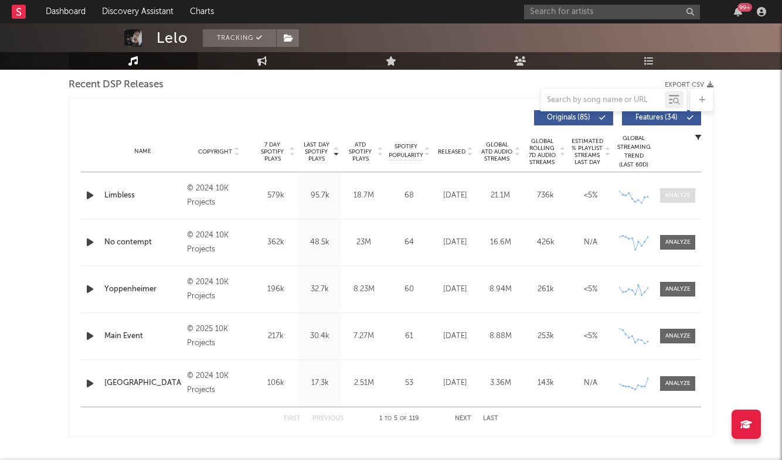
click at [676, 191] on div at bounding box center [677, 195] width 25 height 9
select select "6m"
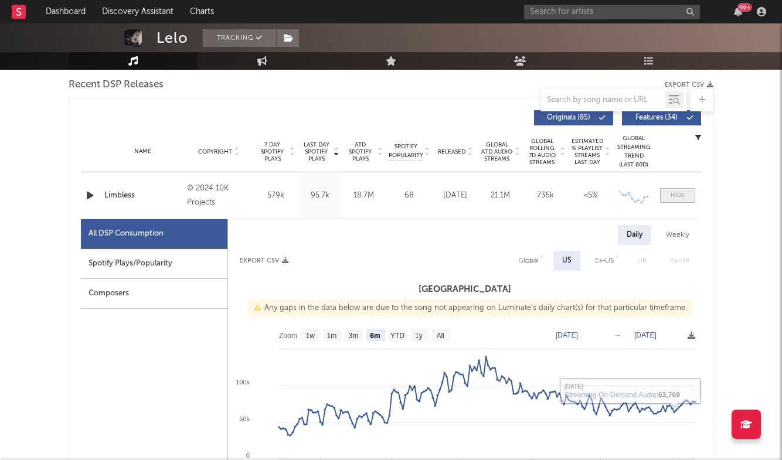
click at [673, 191] on span at bounding box center [677, 195] width 35 height 15
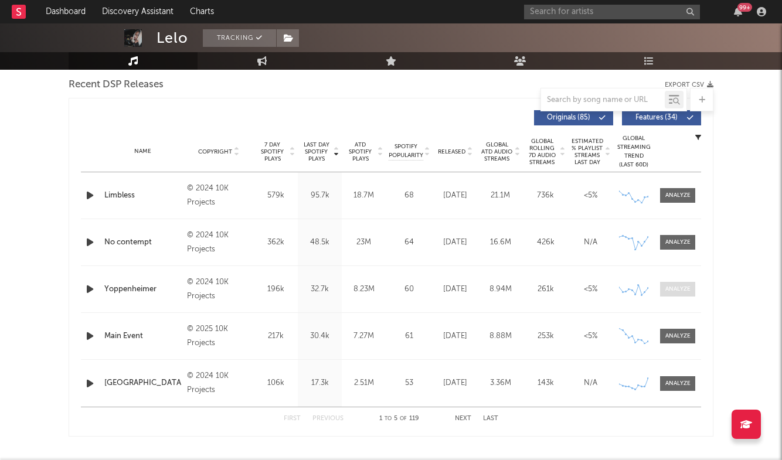
click at [672, 285] on div at bounding box center [677, 289] width 25 height 9
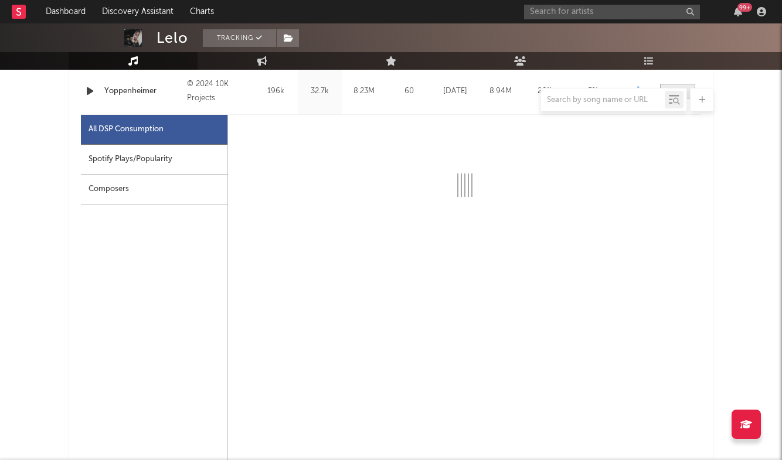
scroll to position [627, 0]
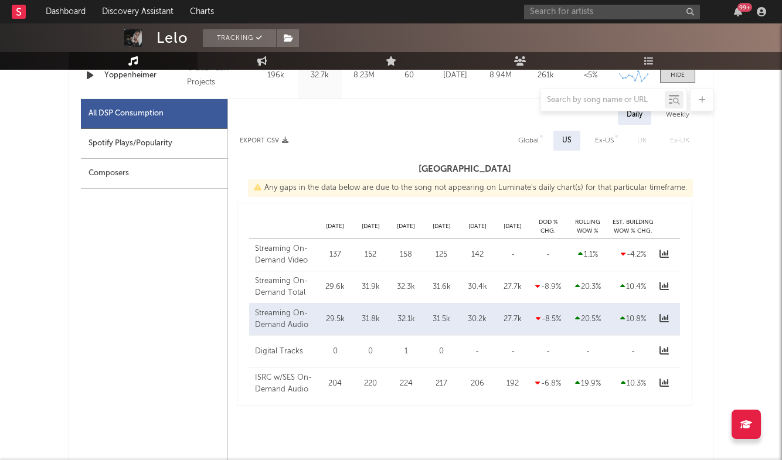
select select "6m"
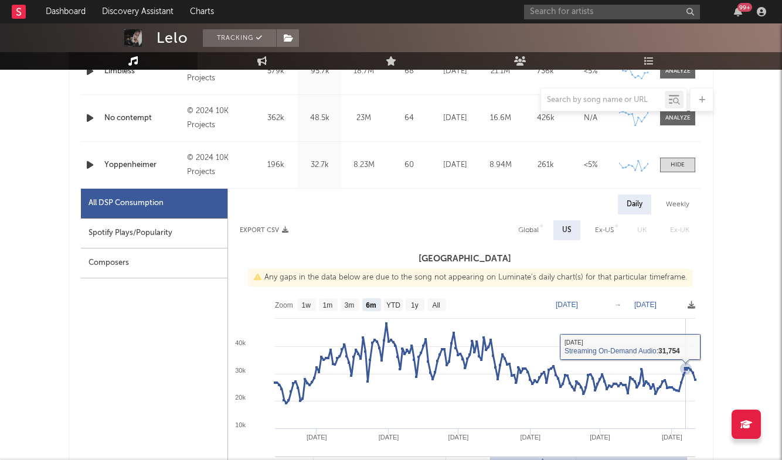
scroll to position [538, 0]
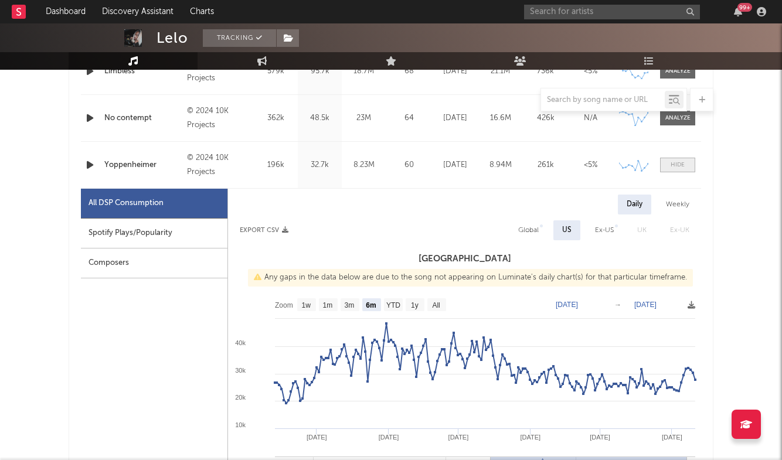
click at [681, 165] on div at bounding box center [678, 165] width 14 height 9
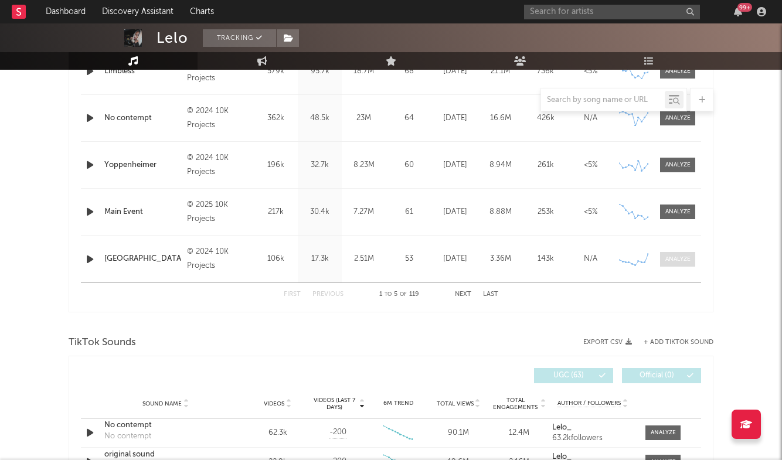
click at [683, 261] on div at bounding box center [677, 259] width 25 height 9
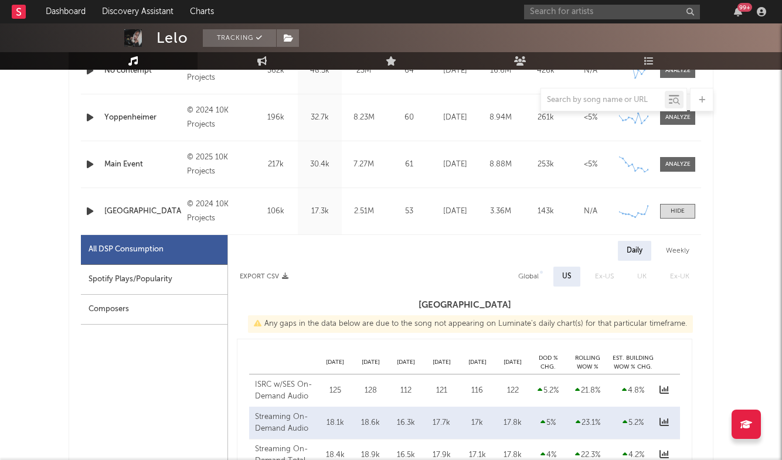
select select "6m"
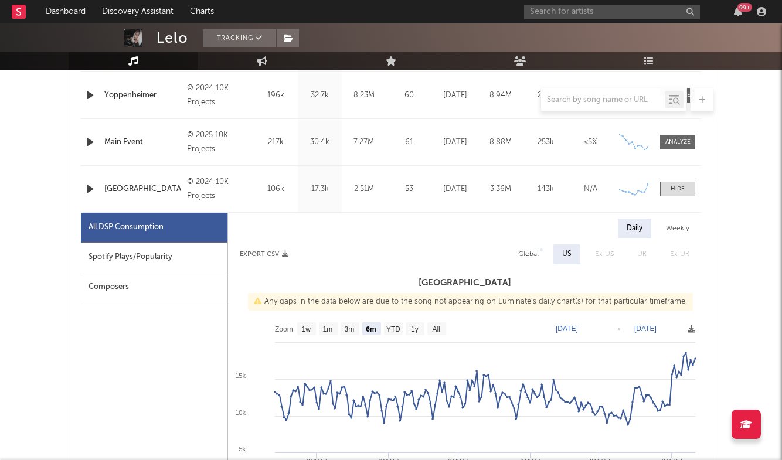
scroll to position [651, 0]
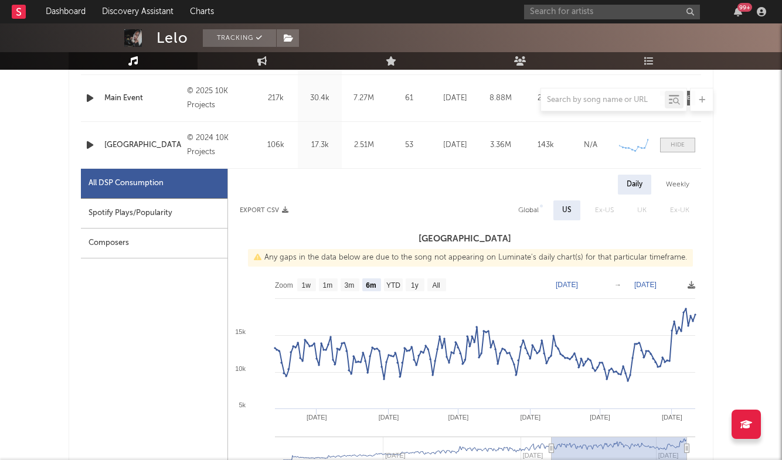
click at [678, 141] on div at bounding box center [678, 145] width 14 height 9
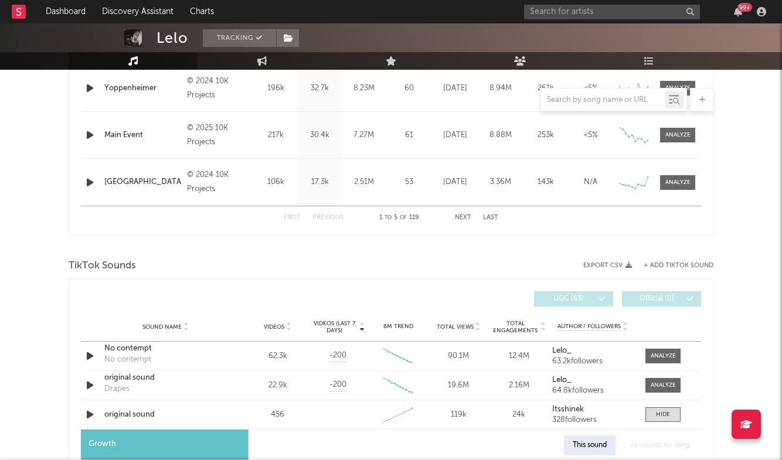
scroll to position [747, 0]
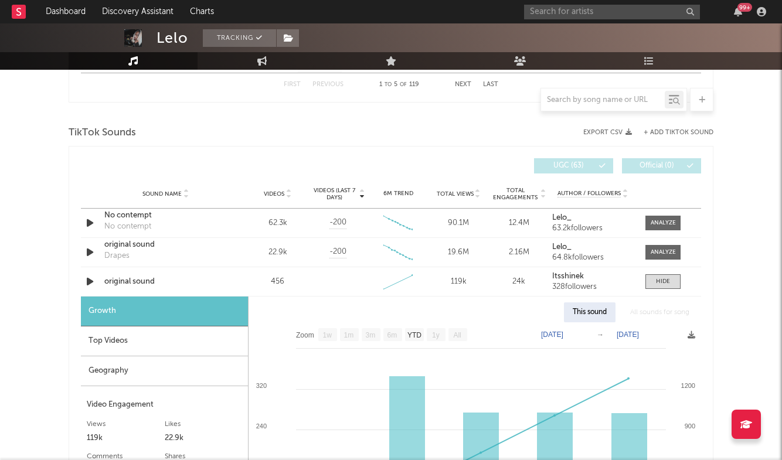
click at [186, 345] on div "Top Videos" at bounding box center [164, 342] width 167 height 30
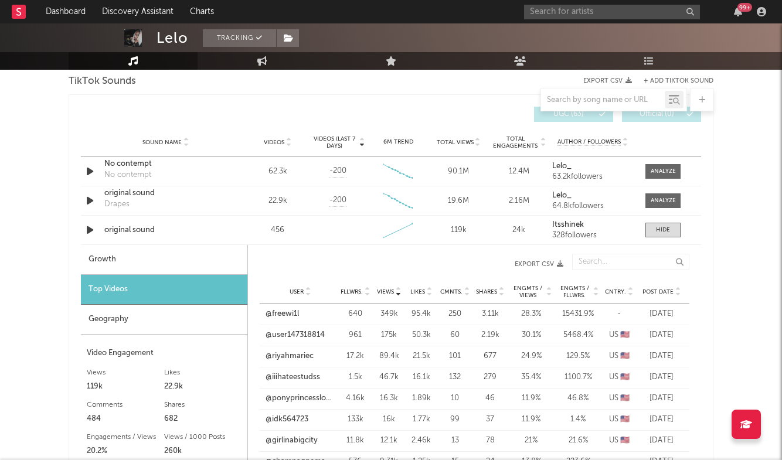
scroll to position [804, 0]
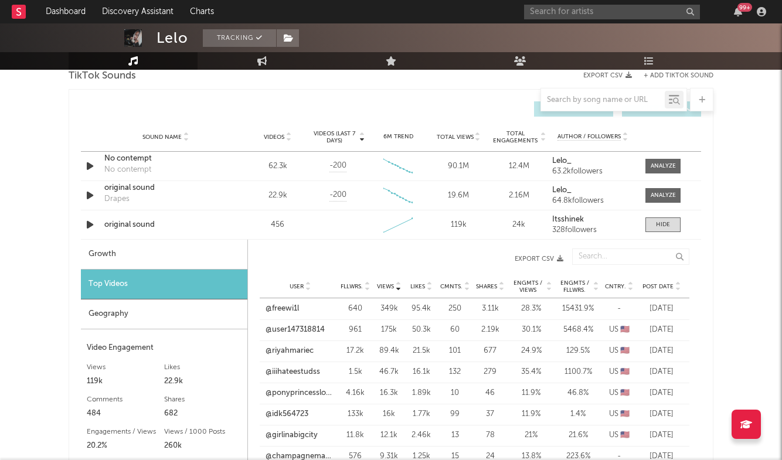
click at [665, 284] on span "Post Date" at bounding box center [657, 286] width 31 height 7
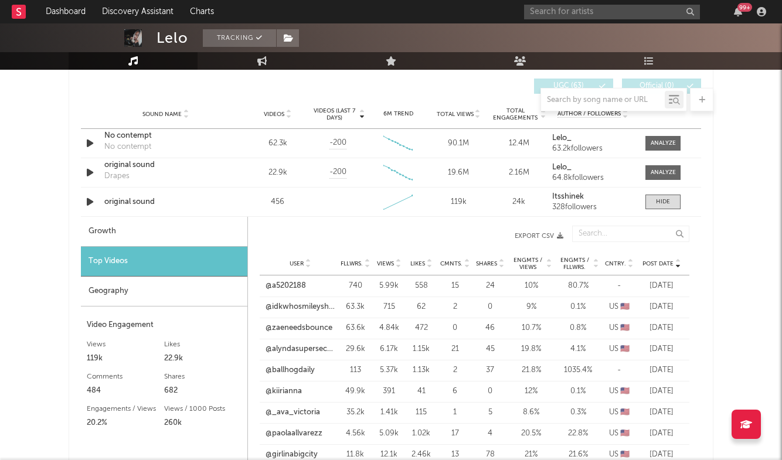
scroll to position [827, 0]
click at [390, 261] on span "Views" at bounding box center [385, 263] width 17 height 7
click at [118, 208] on div "Sound Name original sound Videos 456 Videos (last 7 days) Weekly Growth % 6M Tr…" at bounding box center [391, 202] width 620 height 29
click at [117, 200] on div "original sound" at bounding box center [165, 202] width 123 height 12
click at [353, 264] on span "Fllwrs." at bounding box center [352, 263] width 22 height 7
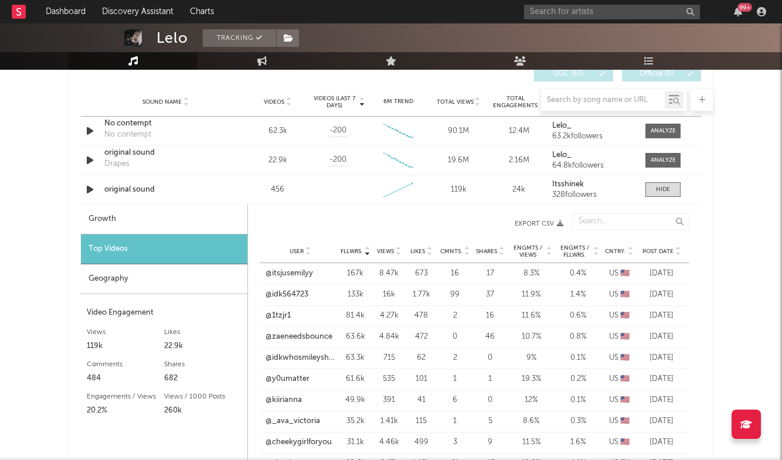
scroll to position [840, 0]
click at [302, 274] on link "@itsjusemilyy" at bounding box center [289, 273] width 47 height 12
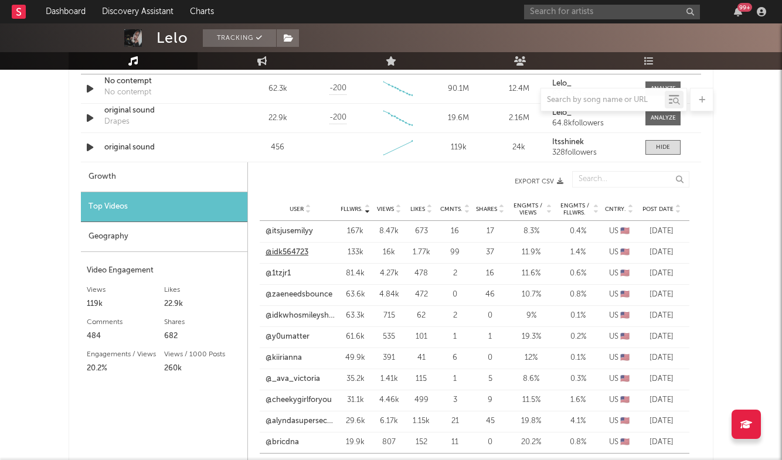
click at [290, 250] on link "@idk564723" at bounding box center [287, 253] width 43 height 12
click at [667, 148] on div at bounding box center [663, 147] width 14 height 9
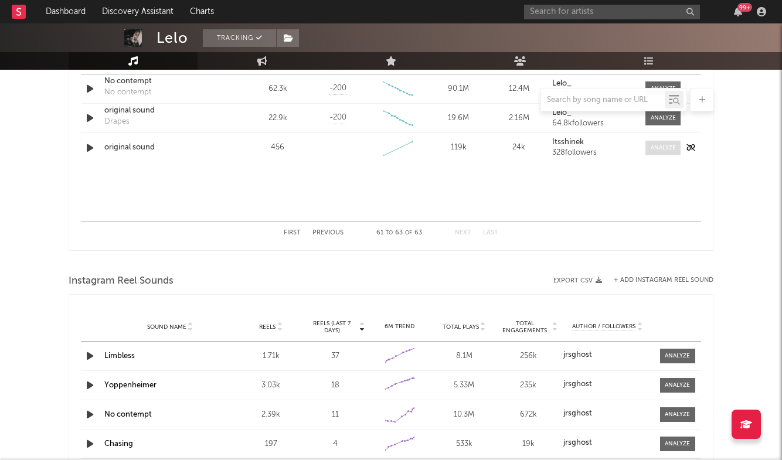
click at [667, 148] on div at bounding box center [663, 148] width 25 height 9
select select "1w"
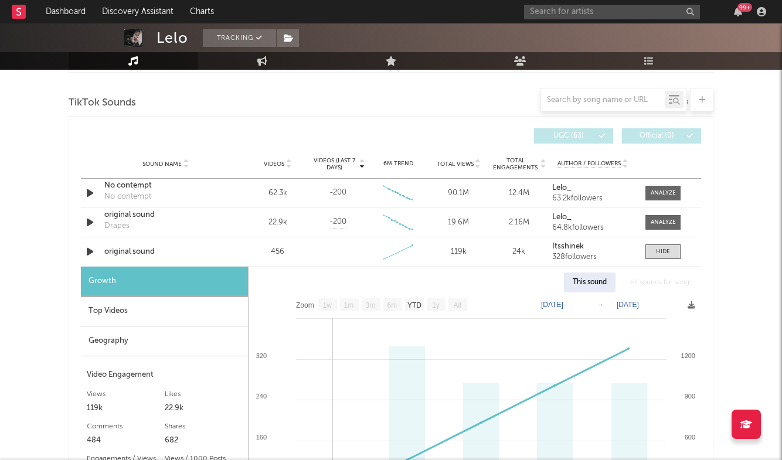
scroll to position [777, 0]
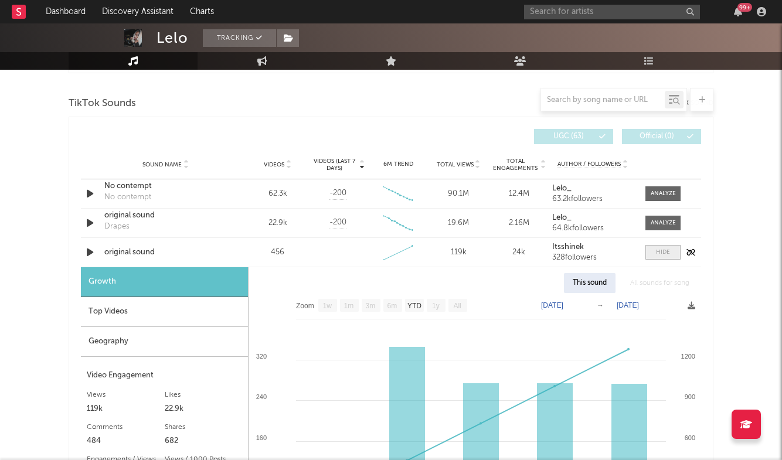
click at [668, 253] on div at bounding box center [663, 252] width 14 height 9
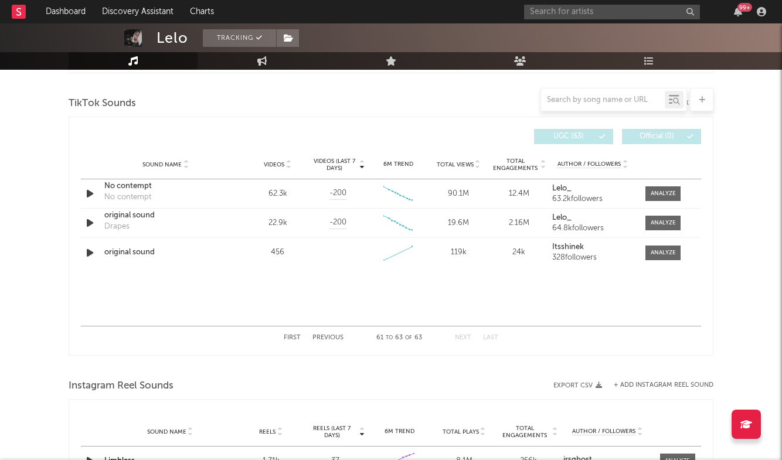
click at [329, 340] on button "Previous" at bounding box center [327, 338] width 31 height 6
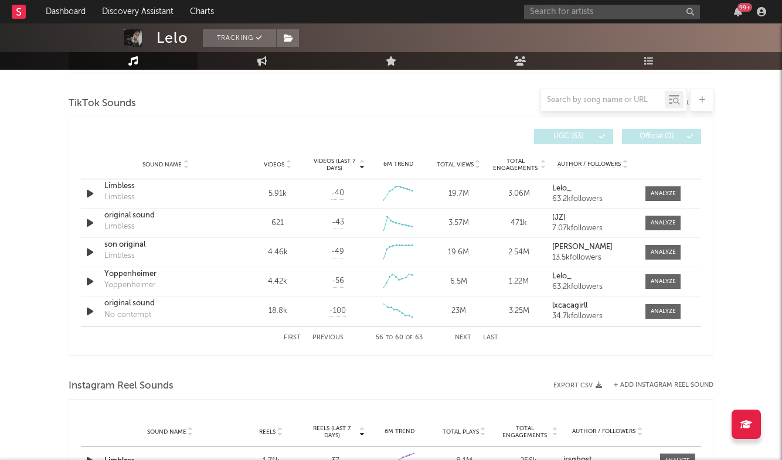
click at [290, 339] on button "First" at bounding box center [292, 338] width 17 height 6
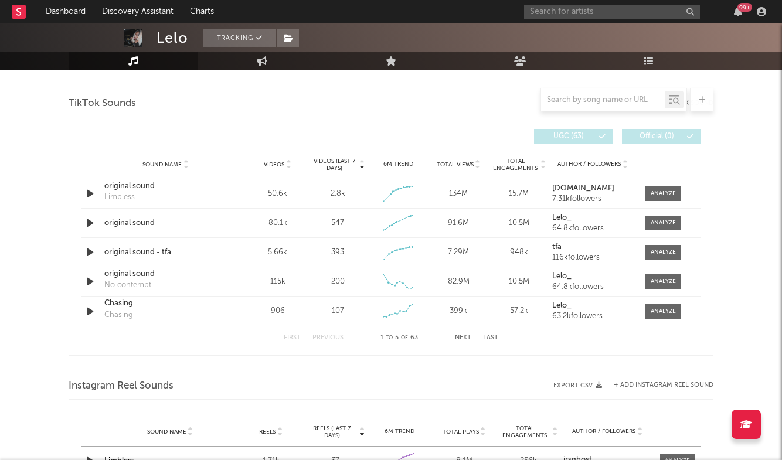
click at [463, 338] on button "Next" at bounding box center [463, 338] width 16 height 6
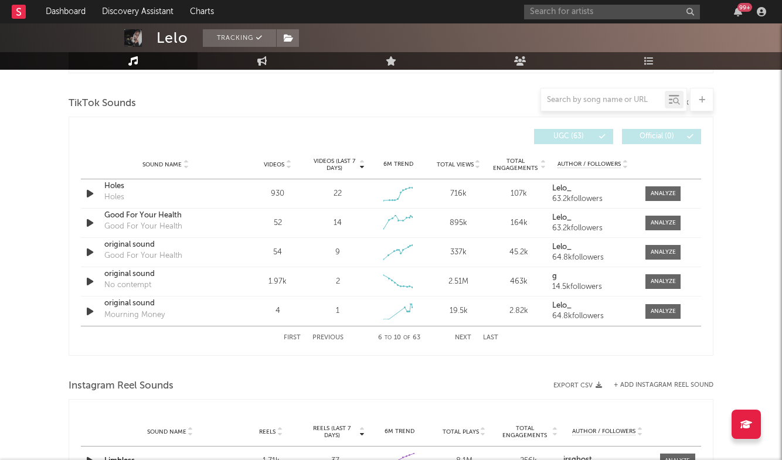
click at [319, 336] on button "Previous" at bounding box center [327, 338] width 31 height 6
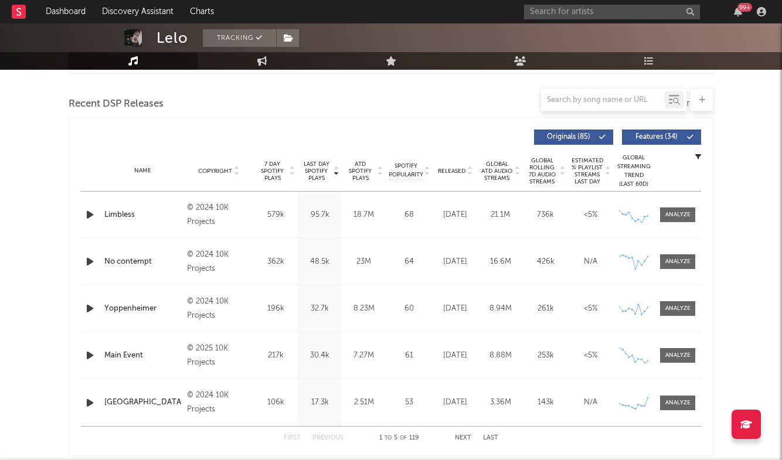
scroll to position [391, 0]
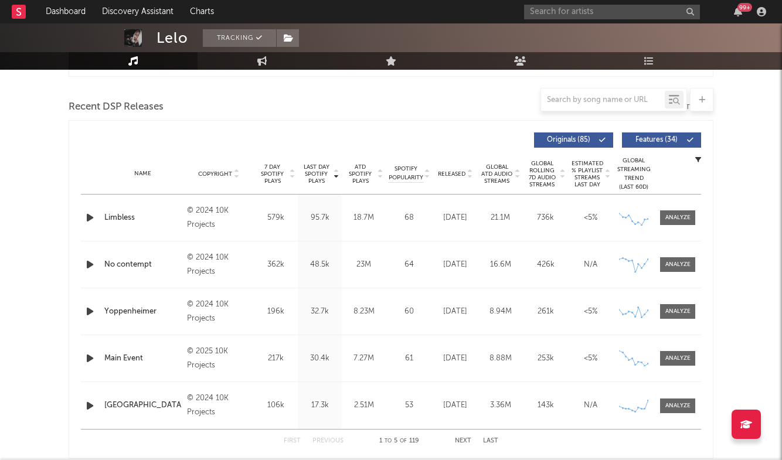
click at [695, 22] on div "99 +" at bounding box center [647, 11] width 246 height 23
